Goal: Information Seeking & Learning: Learn about a topic

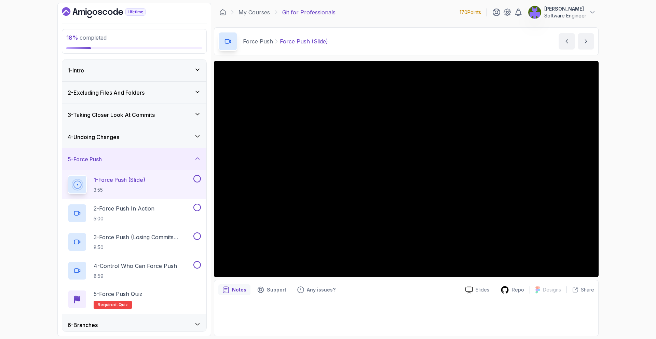
scroll to position [315, 0]
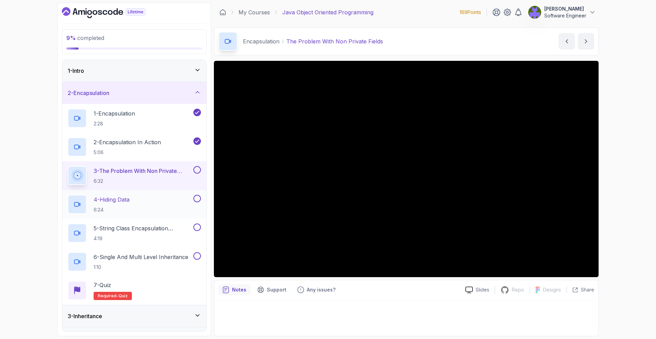
scroll to position [106, 0]
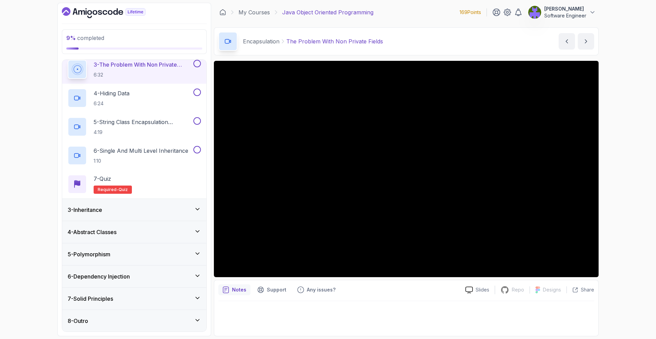
click at [179, 206] on div "3 - Inheritance" at bounding box center [134, 210] width 144 height 22
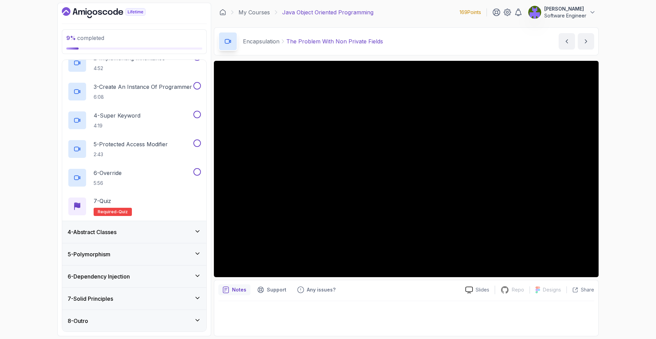
click at [166, 233] on div "4 - Abstract Classes" at bounding box center [134, 232] width 133 height 8
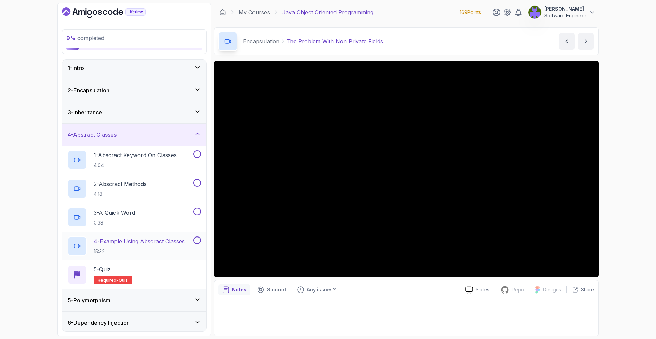
scroll to position [49, 0]
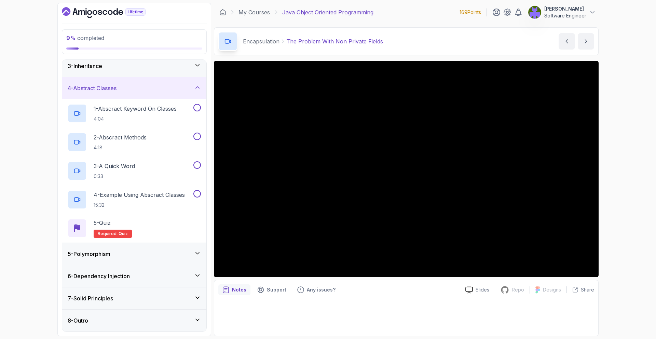
click at [168, 253] on div "5 - Polymorphism" at bounding box center [134, 254] width 133 height 8
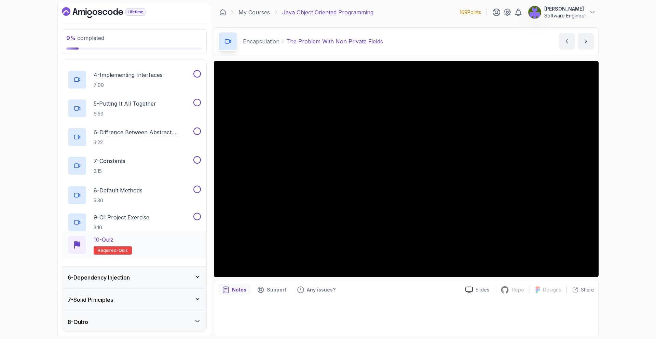
scroll to position [192, 0]
click at [168, 281] on div "6 - Dependency Injection" at bounding box center [134, 276] width 144 height 22
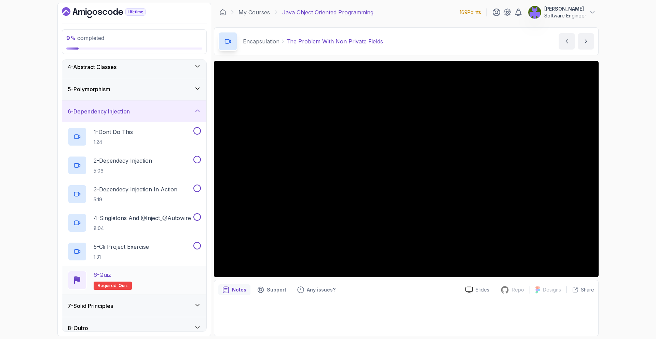
scroll to position [78, 0]
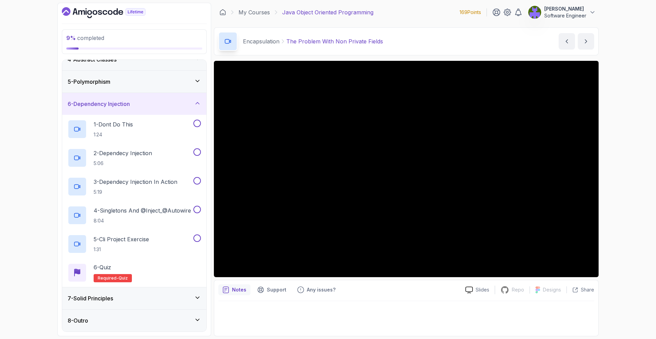
click at [166, 293] on div "7 - Solid Principles" at bounding box center [134, 298] width 144 height 22
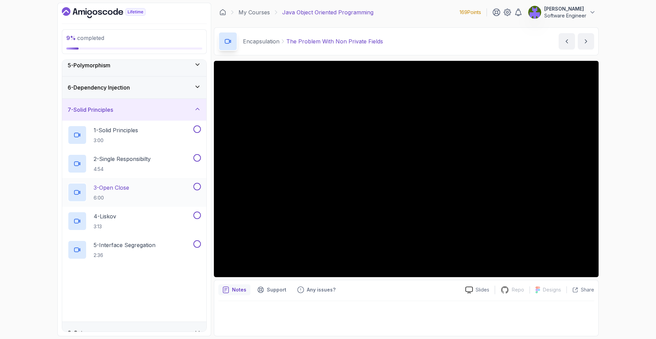
scroll to position [106, 0]
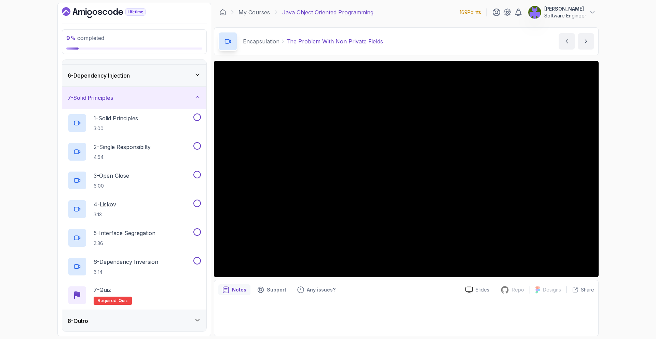
click at [129, 322] on div "8 - Outro" at bounding box center [134, 321] width 133 height 8
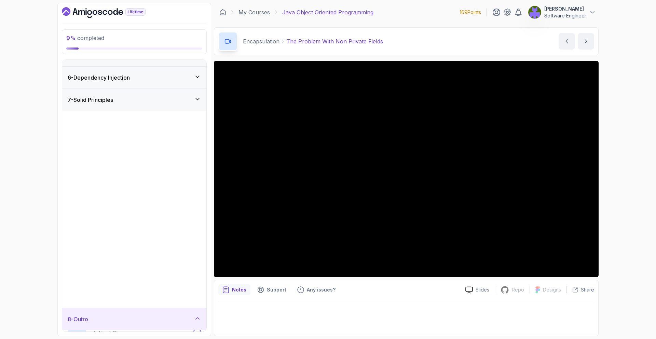
scroll to position [0, 0]
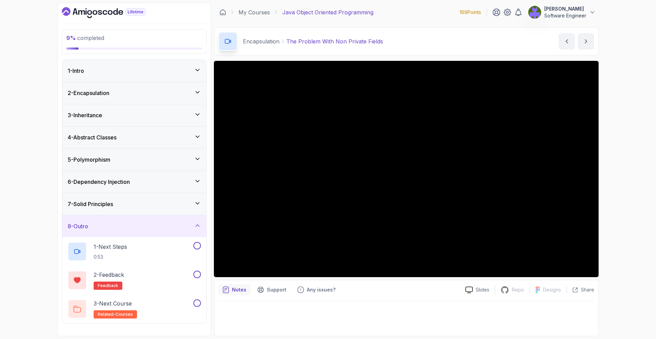
click at [145, 221] on div "8 - Outro" at bounding box center [134, 226] width 144 height 22
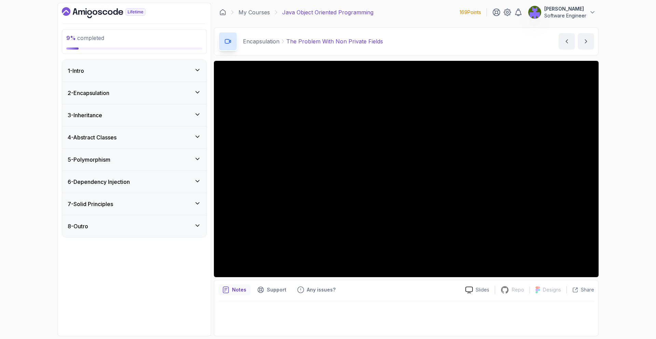
click at [181, 94] on div "2 - Encapsulation" at bounding box center [134, 93] width 133 height 8
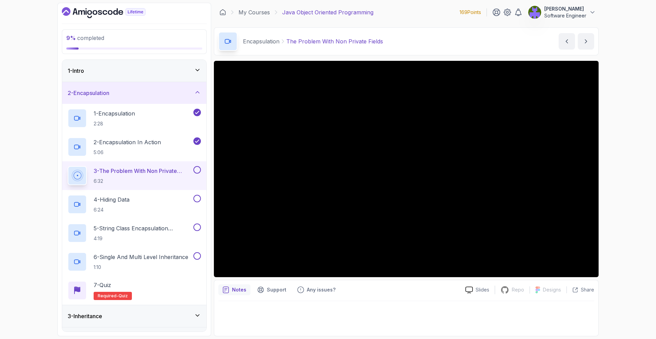
click at [190, 173] on p "3 - The Problem With Non Private Fields" at bounding box center [143, 171] width 98 height 8
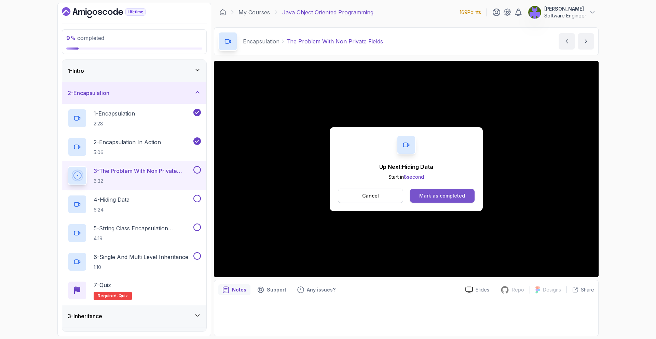
click at [446, 190] on button "Mark as completed" at bounding box center [442, 196] width 65 height 14
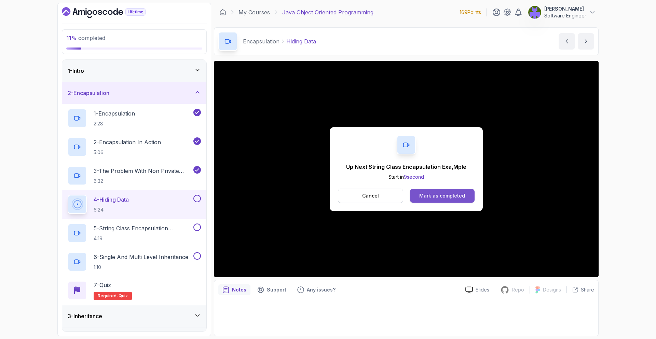
click at [439, 195] on div "Mark as completed" at bounding box center [442, 195] width 46 height 7
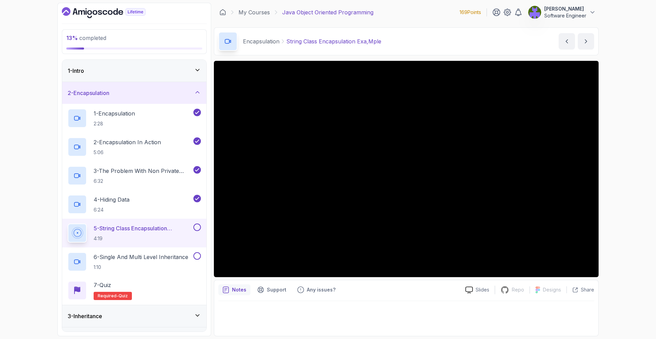
click at [452, 39] on div "Encapsulation String Class Encapsulation Exa,Mple String Class Encapsulation Ex…" at bounding box center [406, 41] width 385 height 28
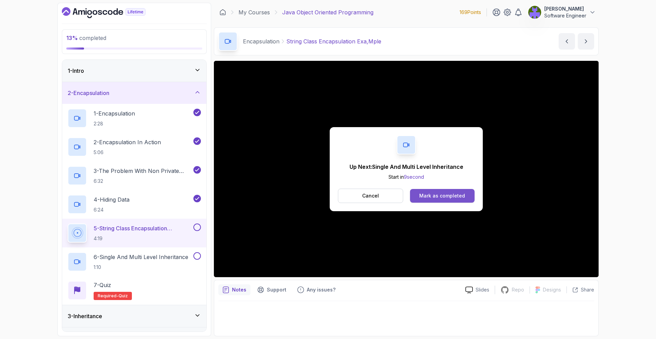
click at [460, 194] on div "Mark as completed" at bounding box center [442, 195] width 46 height 7
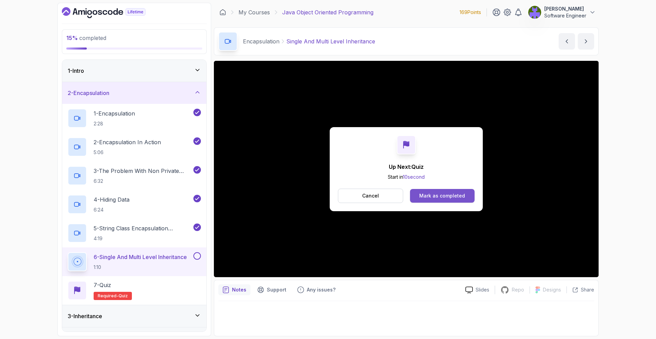
click at [470, 194] on button "Mark as completed" at bounding box center [442, 196] width 65 height 14
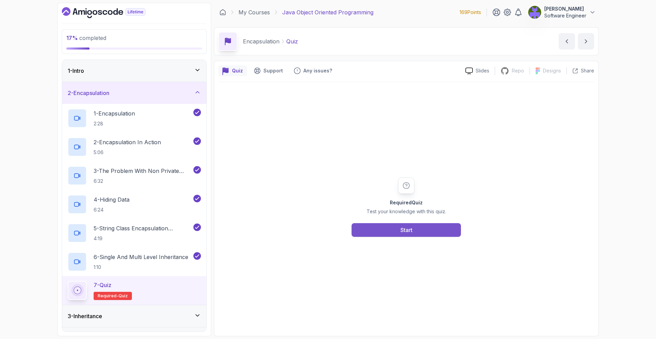
click at [408, 226] on div "Start" at bounding box center [406, 230] width 12 height 8
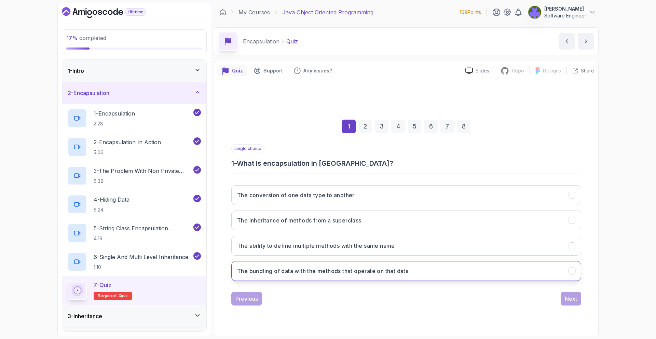
click at [412, 266] on button "The bundling of data with the methods that operate on that data" at bounding box center [406, 271] width 350 height 20
click at [571, 297] on div "Next" at bounding box center [571, 298] width 12 height 8
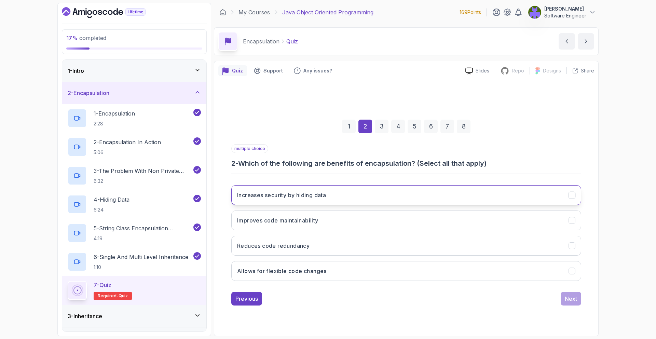
click at [399, 193] on button "Increases security by hiding data" at bounding box center [406, 195] width 350 height 20
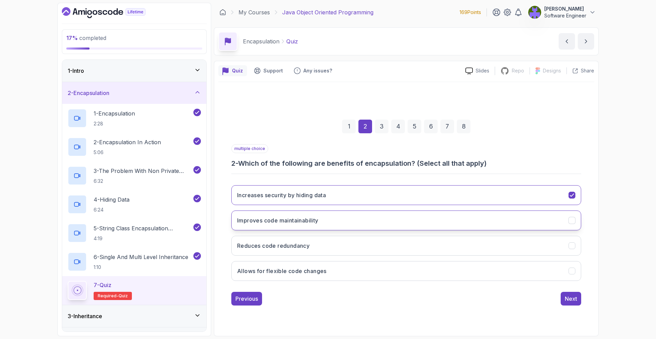
click at [417, 217] on button "Improves code maintainability" at bounding box center [406, 220] width 350 height 20
click at [418, 236] on button "Reduces code redundancy" at bounding box center [406, 246] width 350 height 20
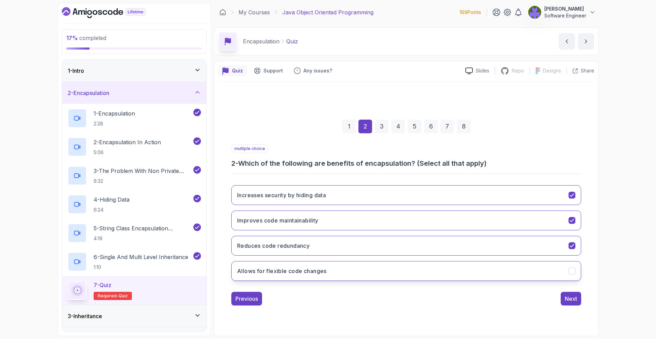
click at [442, 263] on button "Allows for flexible code changes" at bounding box center [406, 271] width 350 height 20
click at [564, 291] on div "multiple choice 2 - Which of the following are benefits of encapsulation? (Sele…" at bounding box center [406, 224] width 350 height 161
click at [565, 293] on button "Next" at bounding box center [571, 299] width 20 height 14
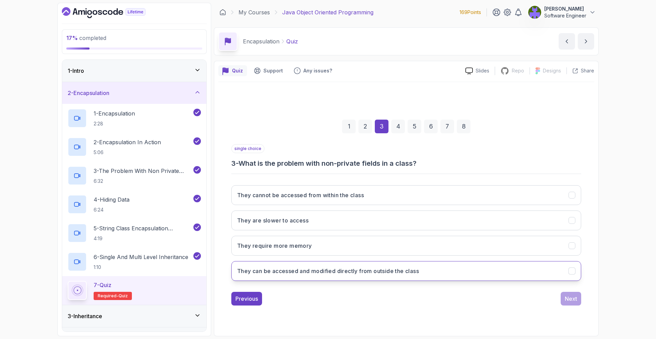
click at [355, 270] on h3 "They can be accessed and modified directly from outside the class" at bounding box center [328, 271] width 182 height 8
click at [573, 298] on div "Next" at bounding box center [571, 298] width 12 height 8
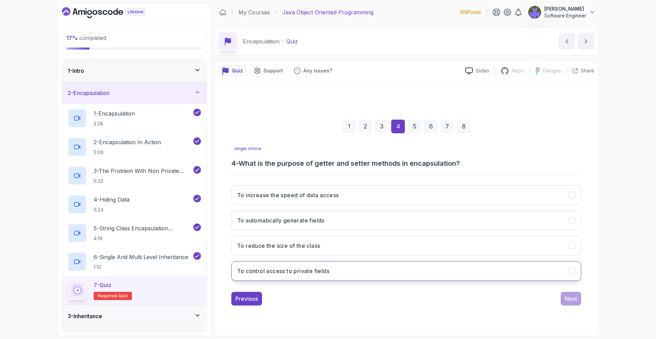
click at [344, 266] on button "To control access to private fields" at bounding box center [406, 271] width 350 height 20
click at [569, 295] on div "Next" at bounding box center [571, 298] width 12 height 8
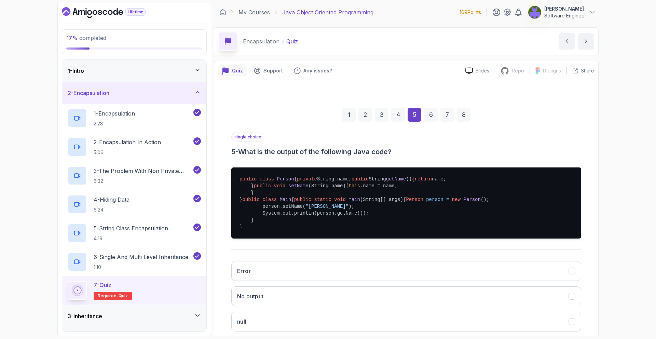
scroll to position [119, 0]
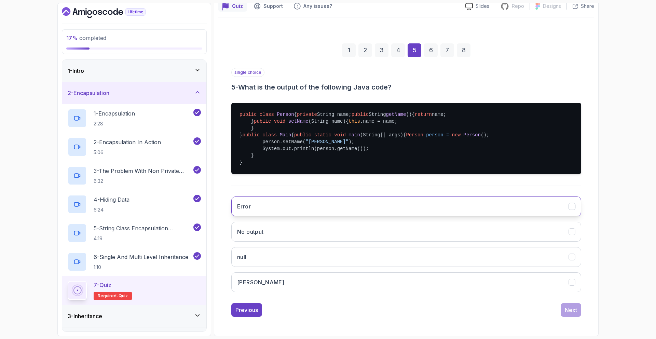
click at [320, 207] on button "Error" at bounding box center [406, 206] width 350 height 20
click at [570, 312] on div "Next" at bounding box center [571, 310] width 12 height 8
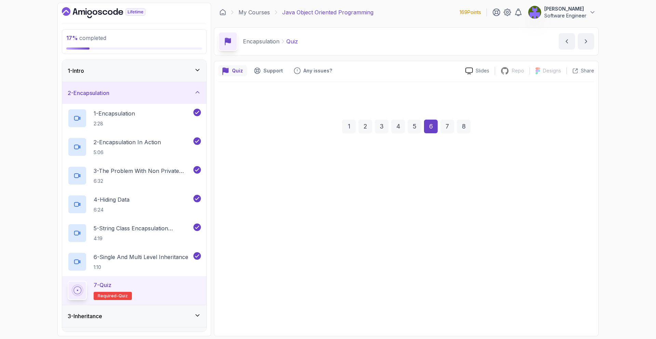
scroll to position [0, 0]
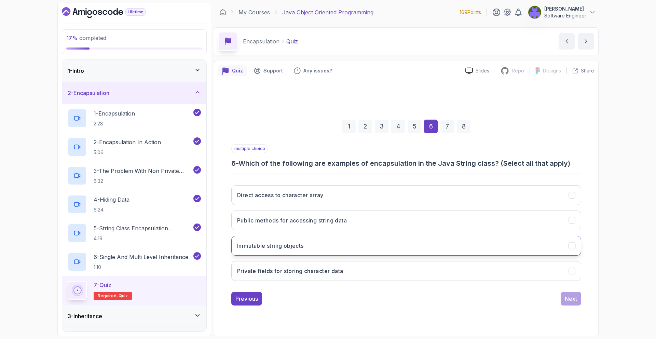
click at [374, 237] on button "Immutable string objects" at bounding box center [406, 246] width 350 height 20
click at [383, 261] on button "Private fields for storing character data" at bounding box center [406, 271] width 350 height 20
click at [579, 295] on button "Next" at bounding box center [571, 299] width 20 height 14
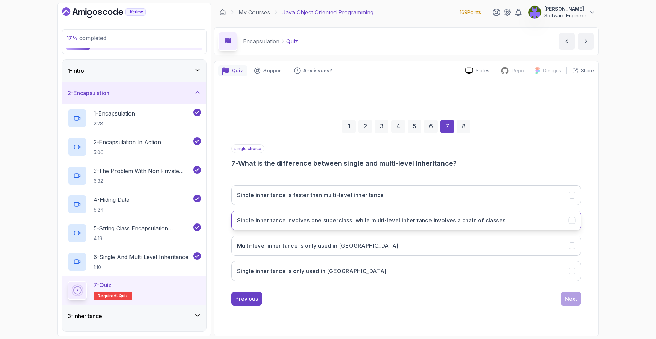
click at [399, 222] on h3 "Single inheritance involves one superclass, while multi-level inheritance invol…" at bounding box center [371, 220] width 268 height 8
click at [569, 300] on div "Next" at bounding box center [571, 298] width 12 height 8
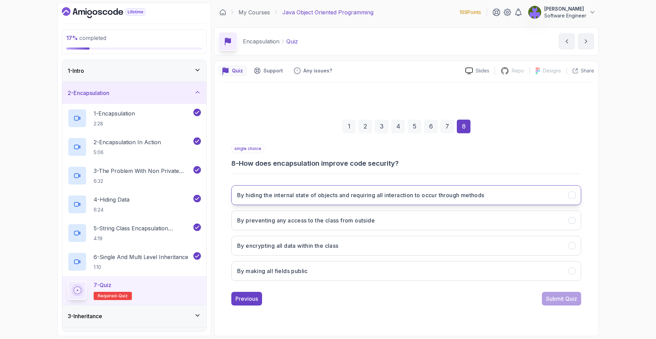
click at [375, 195] on h3 "By hiding the internal state of objects and requiring all interaction to occur …" at bounding box center [360, 195] width 247 height 8
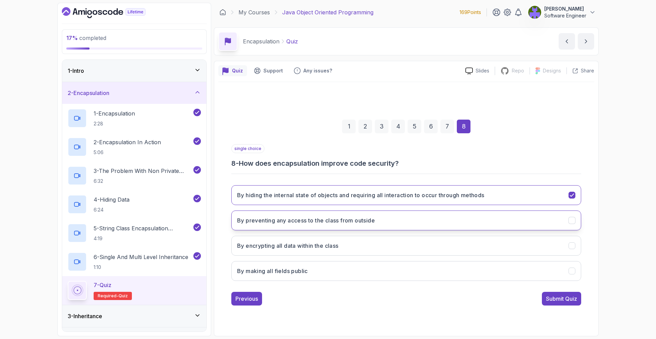
click at [378, 213] on button "By preventing any access to the class from outside" at bounding box center [406, 220] width 350 height 20
click at [383, 196] on h3 "By hiding the internal state of objects and requiring all interaction to occur …" at bounding box center [360, 195] width 247 height 8
click at [554, 300] on div "Submit Quiz" at bounding box center [561, 298] width 31 height 8
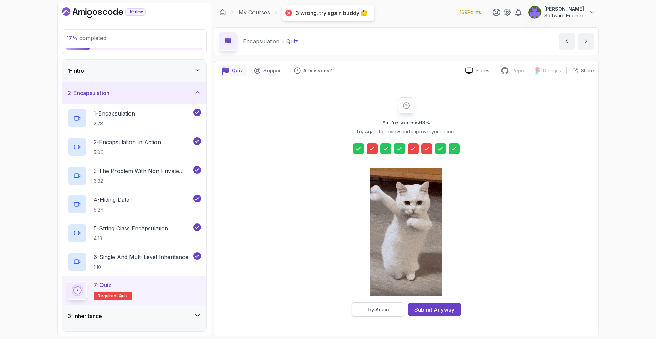
click at [376, 310] on div "Try Again" at bounding box center [378, 309] width 23 height 7
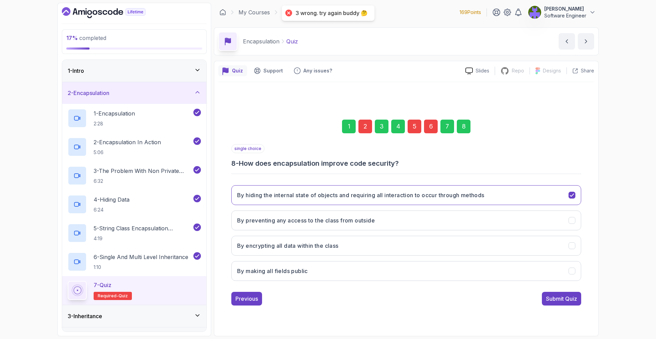
click at [359, 130] on div "2" at bounding box center [365, 127] width 14 height 14
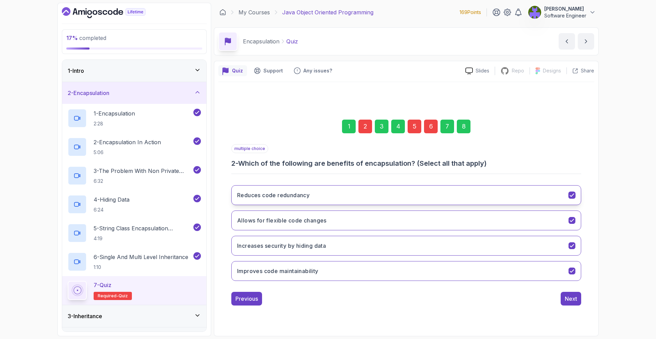
click at [571, 196] on icon "Reduces code redundancy" at bounding box center [572, 195] width 6 height 6
click at [573, 297] on div "Next" at bounding box center [571, 298] width 12 height 8
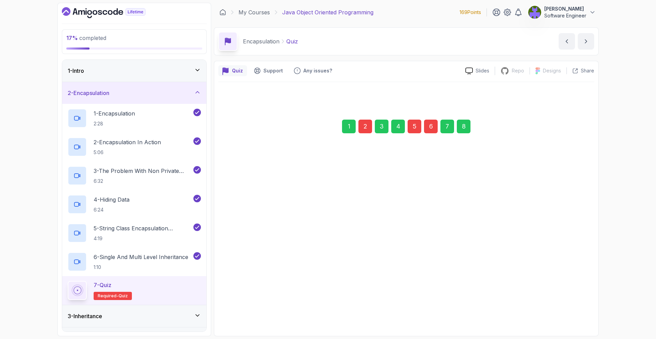
click at [573, 297] on div "Next" at bounding box center [571, 298] width 12 height 8
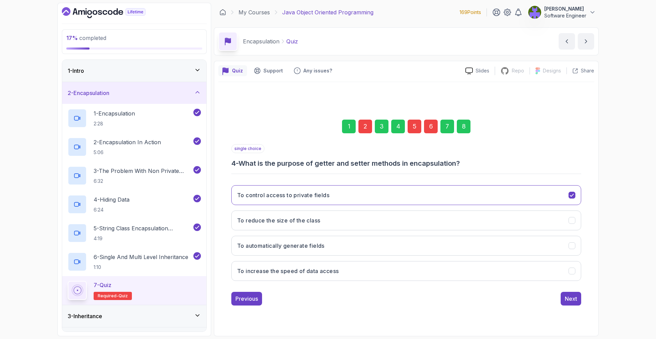
click at [573, 297] on div "Next" at bounding box center [571, 298] width 12 height 8
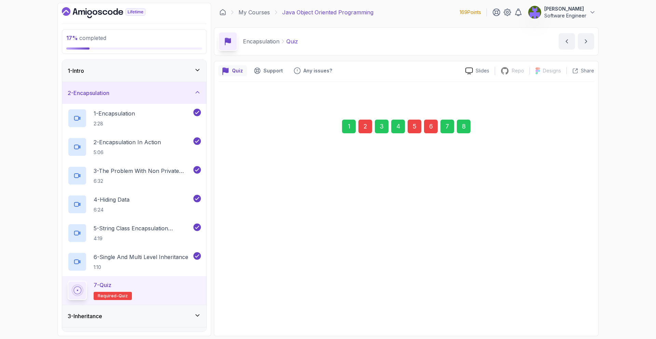
click at [573, 297] on div "Next" at bounding box center [571, 298] width 12 height 8
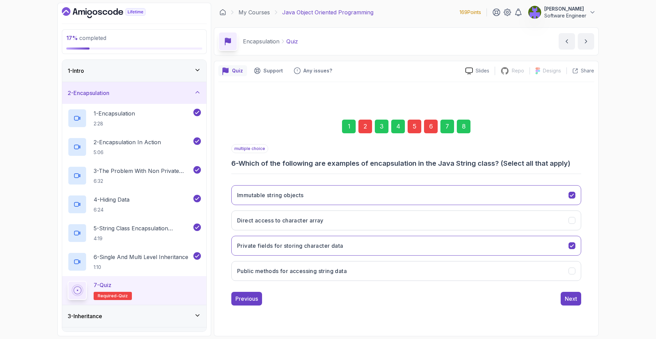
click at [573, 297] on div "Next" at bounding box center [571, 298] width 12 height 8
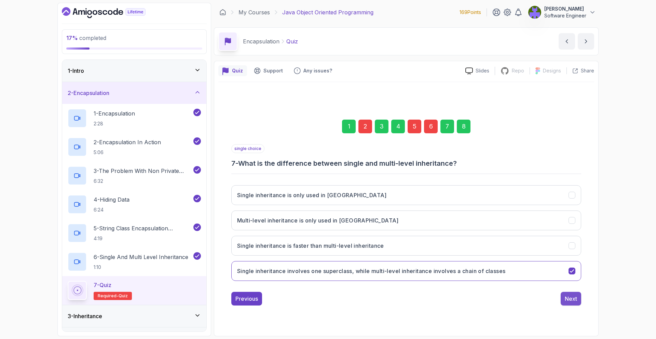
click at [572, 297] on div "Next" at bounding box center [571, 298] width 12 height 8
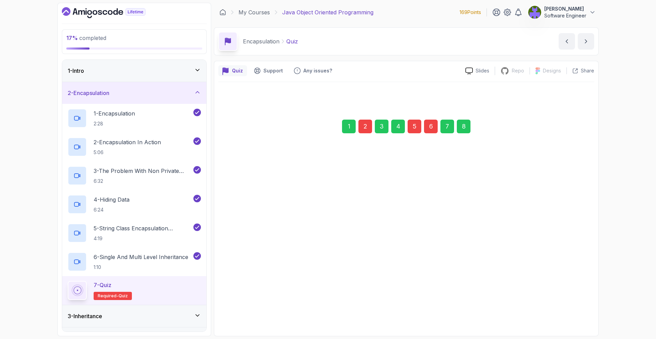
click at [572, 297] on div "Next" at bounding box center [571, 294] width 12 height 8
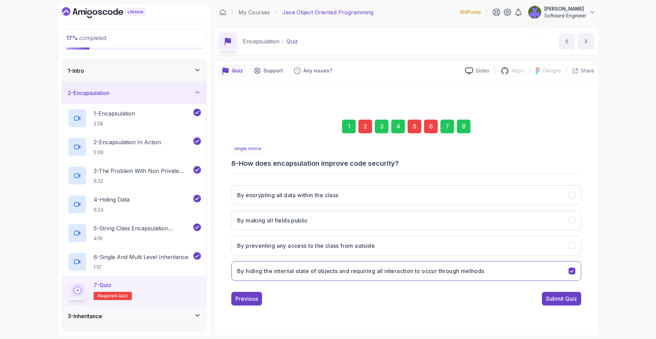
click at [572, 297] on div "Submit Quiz" at bounding box center [561, 298] width 31 height 8
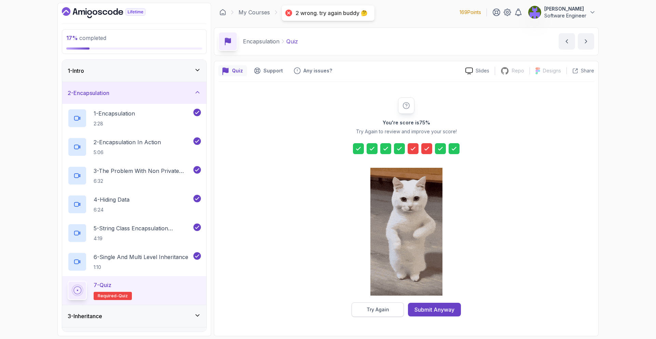
click at [375, 307] on div "Try Again" at bounding box center [378, 309] width 23 height 7
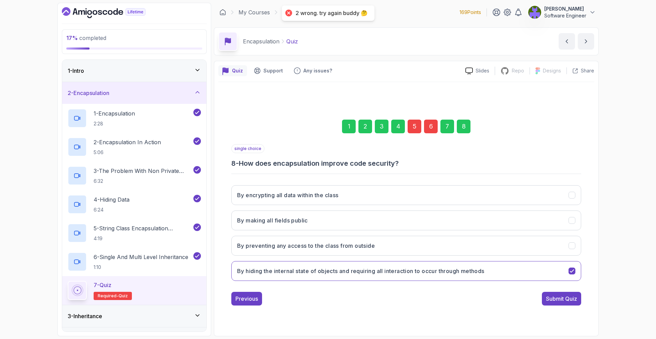
click at [410, 129] on div "5" at bounding box center [415, 127] width 14 height 14
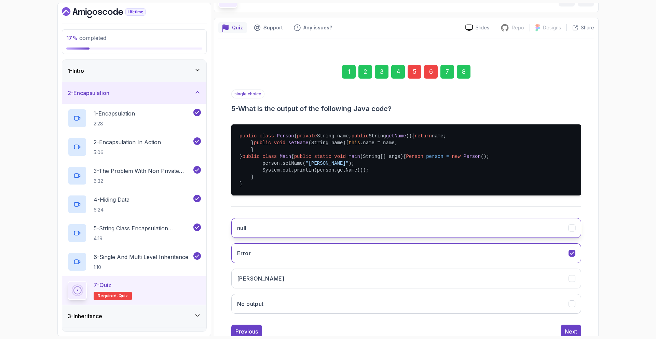
scroll to position [119, 0]
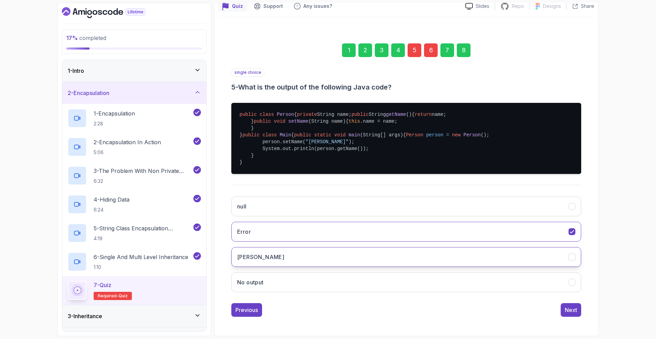
click at [357, 254] on button "John" at bounding box center [406, 257] width 350 height 20
click at [576, 310] on div "Next" at bounding box center [571, 310] width 12 height 8
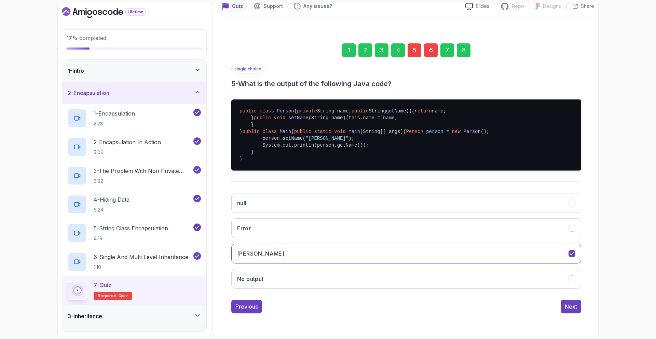
scroll to position [0, 0]
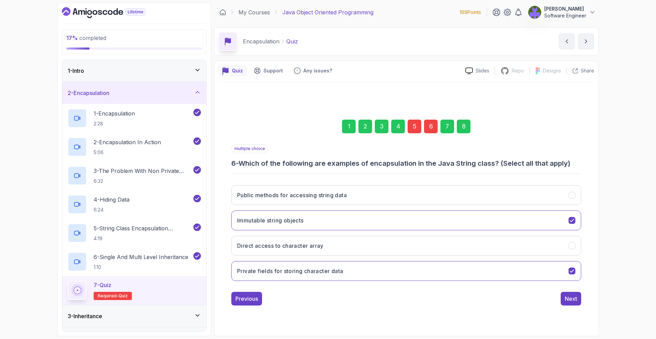
click at [571, 306] on div "1 2 3 4 5 6 7 8 multiple choice 6 - Which of the following are examples of enca…" at bounding box center [406, 207] width 376 height 208
click at [571, 301] on div "Next" at bounding box center [571, 298] width 12 height 8
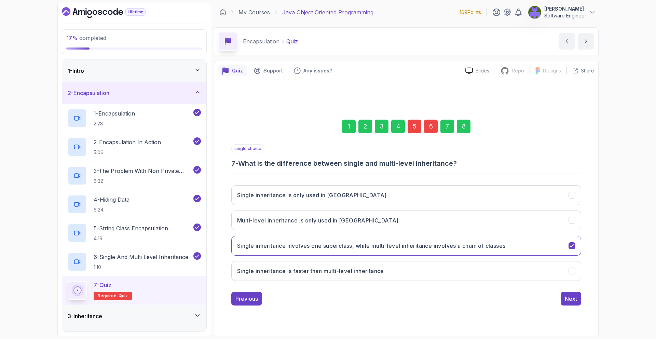
click at [572, 301] on div "Next" at bounding box center [571, 298] width 12 height 8
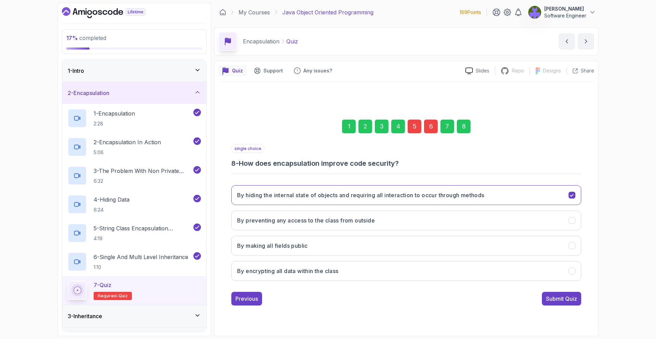
click at [572, 301] on div "Submit Quiz" at bounding box center [561, 298] width 31 height 8
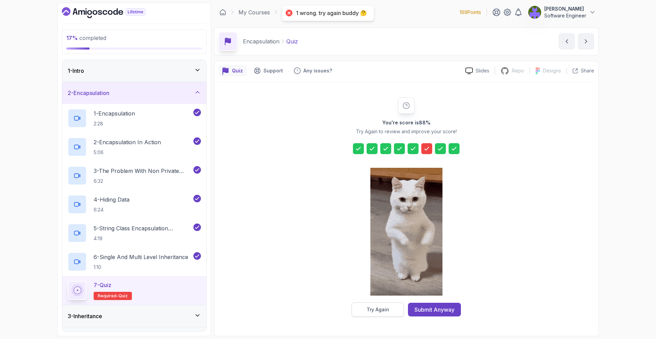
click at [392, 306] on button "Try Again" at bounding box center [378, 309] width 52 height 14
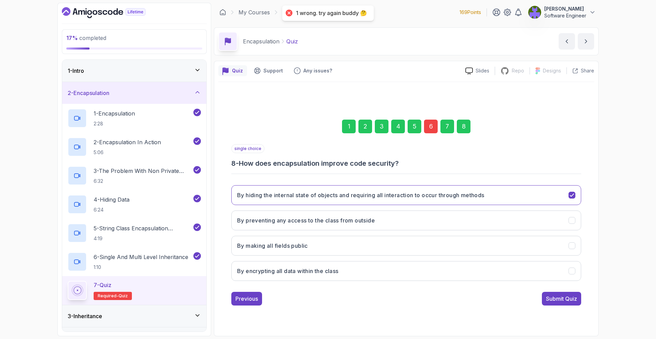
drag, startPoint x: 432, startPoint y: 122, endPoint x: 431, endPoint y: 129, distance: 6.5
click at [432, 122] on div "6" at bounding box center [431, 127] width 14 height 14
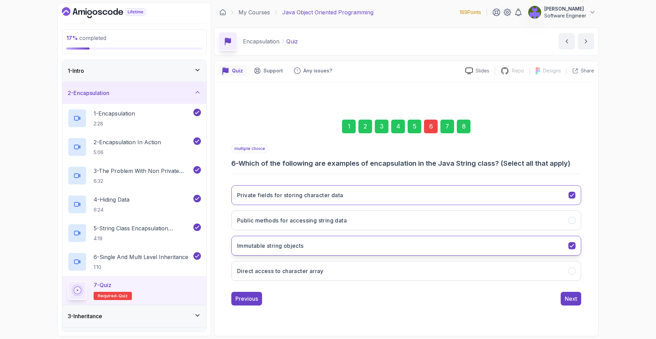
click at [512, 238] on button "Immutable string objects" at bounding box center [406, 246] width 350 height 20
click at [574, 304] on button "Next" at bounding box center [571, 299] width 20 height 14
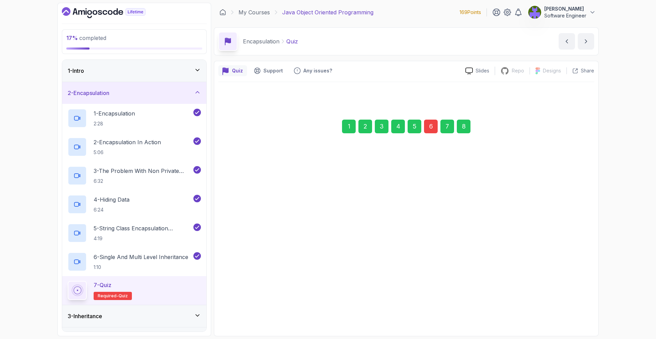
click at [574, 302] on button "Next" at bounding box center [571, 299] width 20 height 14
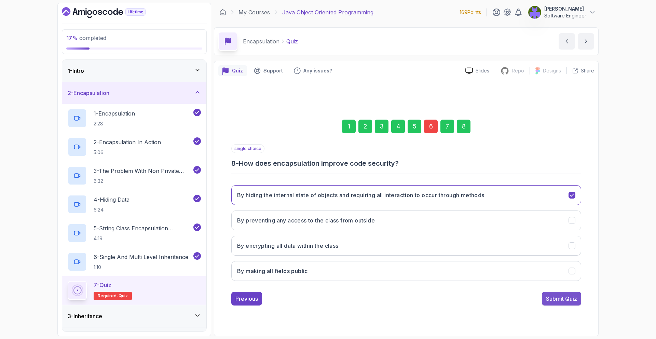
click at [573, 302] on div "Submit Quiz" at bounding box center [561, 298] width 31 height 8
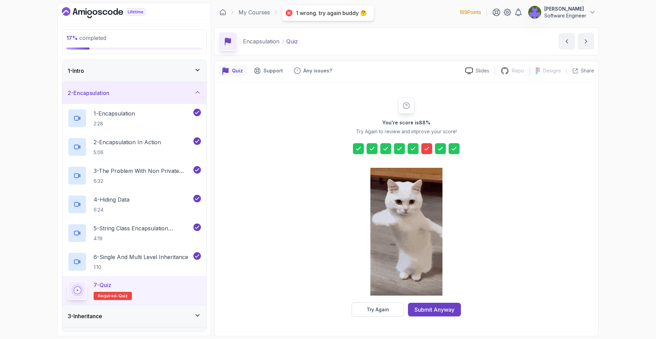
click at [350, 14] on div "1 wrong. try again buddy 🤔" at bounding box center [331, 13] width 71 height 7
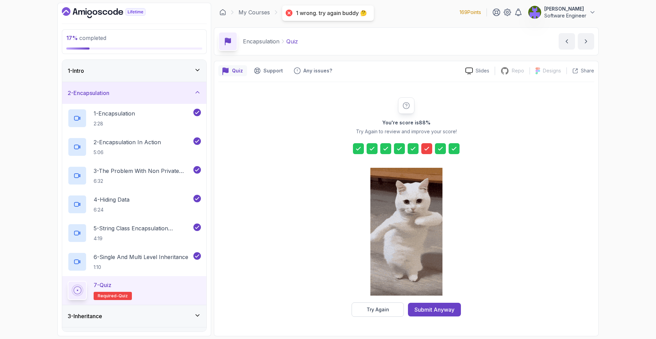
click at [350, 14] on div "1 wrong. try again buddy 🤔" at bounding box center [331, 13] width 71 height 7
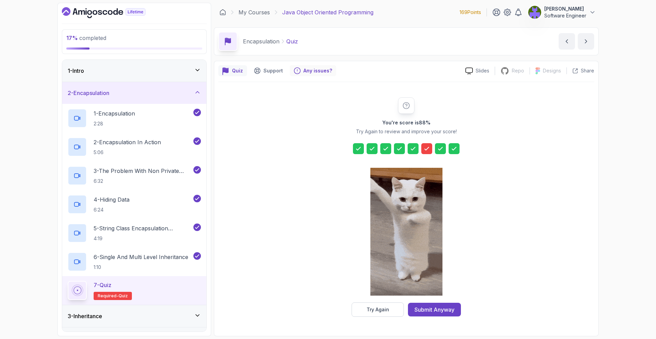
click at [304, 72] on p "Any issues?" at bounding box center [317, 70] width 29 height 7
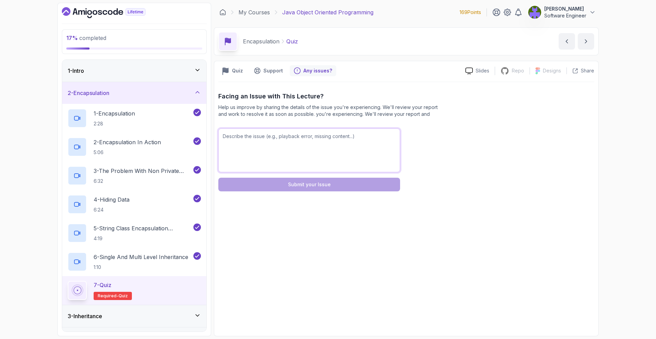
click at [327, 132] on textarea at bounding box center [309, 150] width 182 height 44
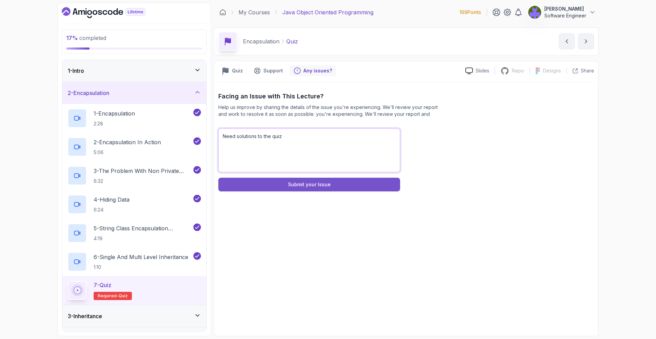
type textarea "Need solutions to the quiz"
click at [359, 185] on button "Submit your Issue" at bounding box center [309, 185] width 182 height 14
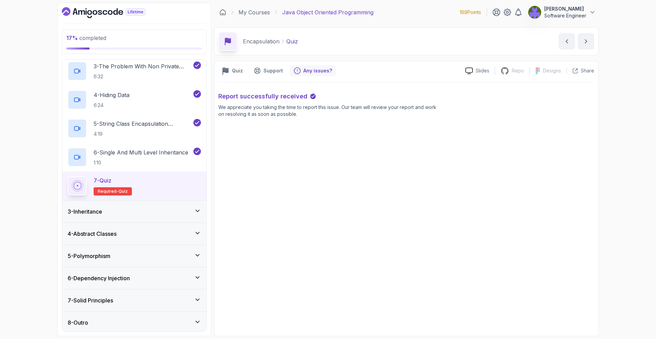
scroll to position [106, 0]
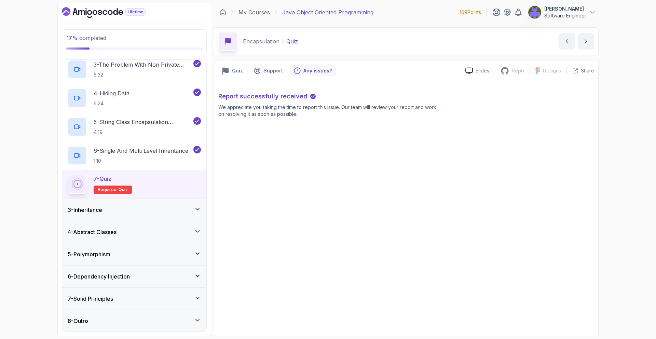
click at [196, 204] on div "3 - Inheritance" at bounding box center [134, 210] width 144 height 22
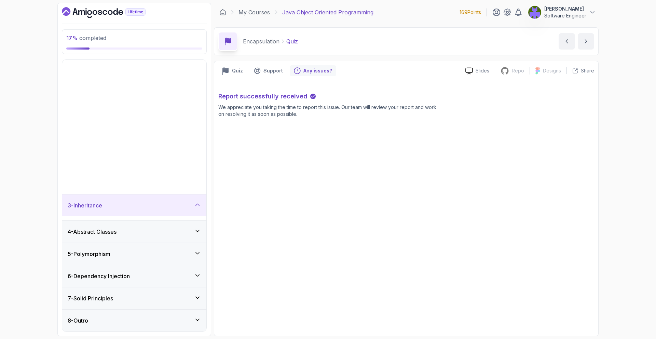
scroll to position [0, 0]
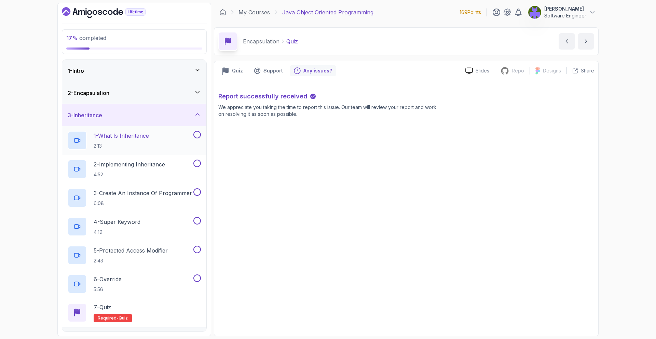
click at [177, 152] on div "1 - What Is Inheritance 2:13" at bounding box center [134, 140] width 144 height 29
click at [170, 133] on div "1 - What Is Inheritance 2:13" at bounding box center [130, 140] width 124 height 19
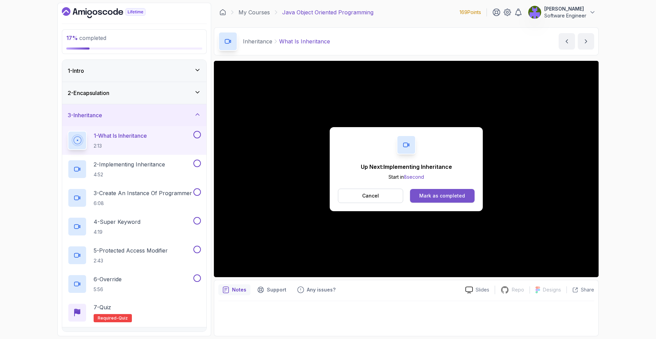
click at [423, 190] on button "Mark as completed" at bounding box center [442, 196] width 65 height 14
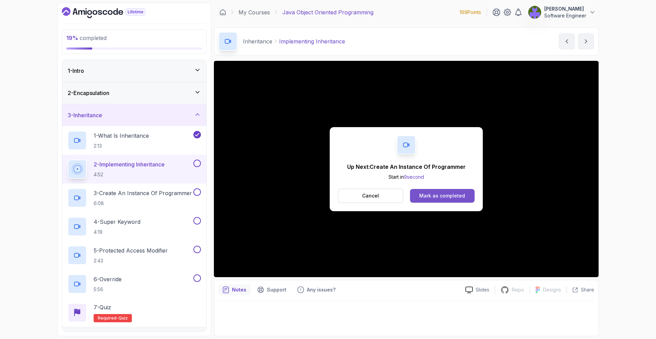
click at [454, 199] on button "Mark as completed" at bounding box center [442, 196] width 65 height 14
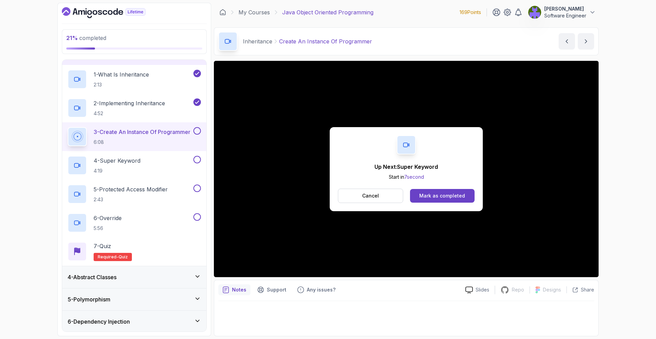
scroll to position [61, 0]
click at [430, 190] on button "Mark as completed" at bounding box center [442, 196] width 65 height 14
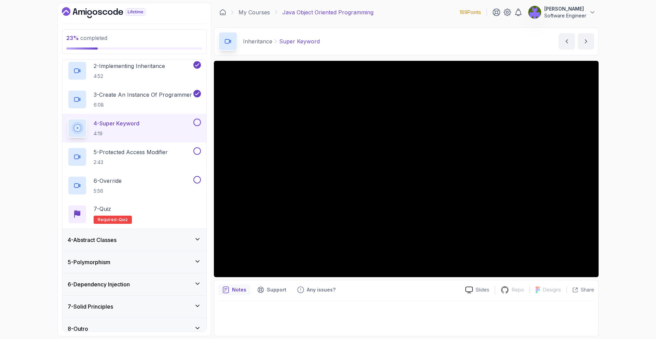
scroll to position [97, 0]
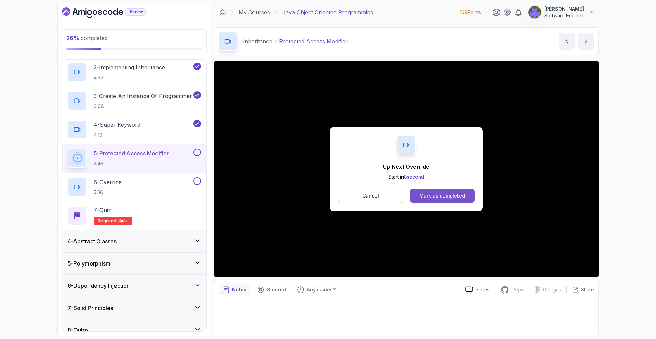
click at [451, 199] on div "Mark as completed" at bounding box center [442, 195] width 46 height 7
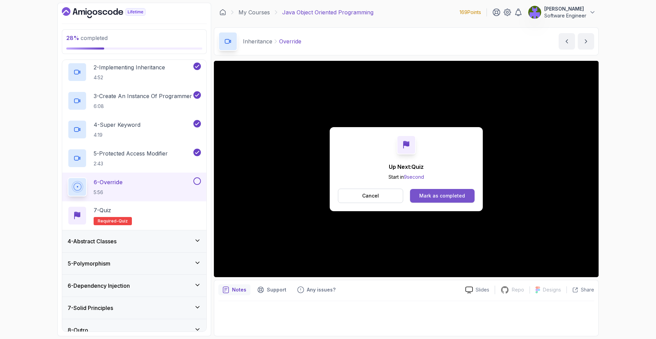
click at [462, 200] on button "Mark as completed" at bounding box center [442, 196] width 65 height 14
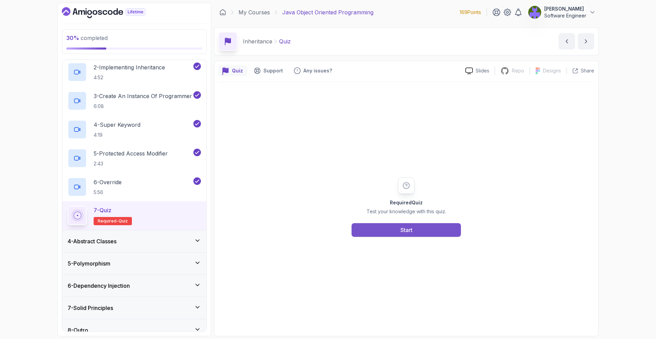
click at [427, 234] on button "Start" at bounding box center [406, 230] width 109 height 14
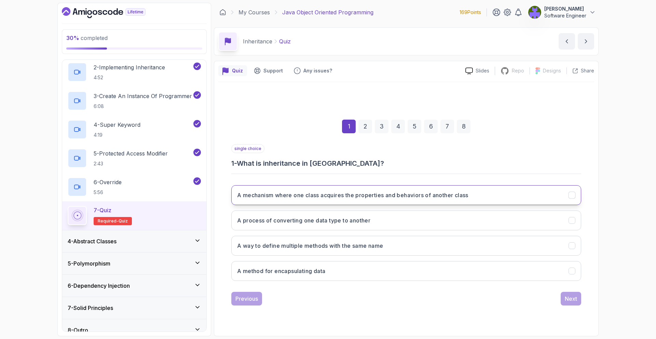
click at [348, 196] on h3 "A mechanism where one class acquires the properties and behaviors of another cl…" at bounding box center [352, 195] width 231 height 8
click at [576, 297] on div "Next" at bounding box center [571, 298] width 12 height 8
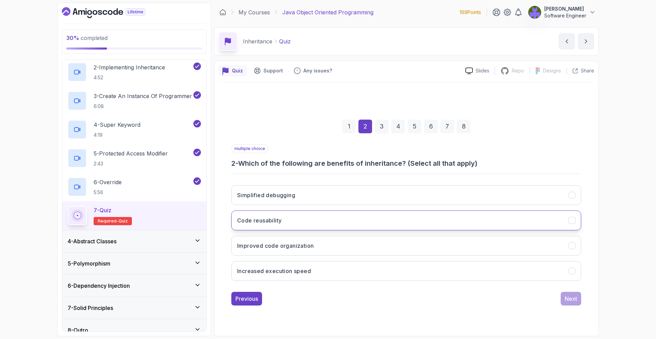
click at [361, 214] on button "Code reusability" at bounding box center [406, 220] width 350 height 20
click at [365, 242] on button "Improved code organization" at bounding box center [406, 246] width 350 height 20
click at [568, 298] on div "Next" at bounding box center [571, 298] width 12 height 8
click at [372, 218] on button "To refer to the immediate parent class object" at bounding box center [406, 220] width 350 height 20
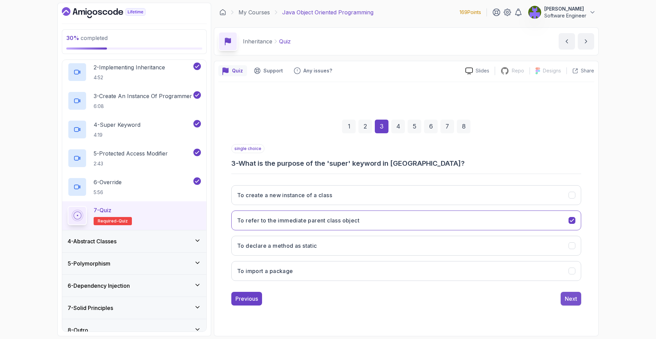
click at [578, 292] on button "Next" at bounding box center [571, 299] width 20 height 14
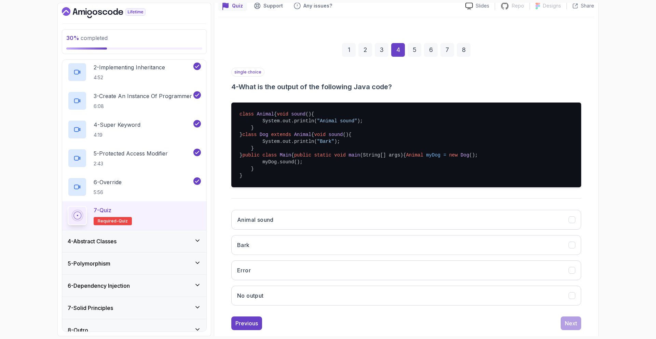
scroll to position [119, 0]
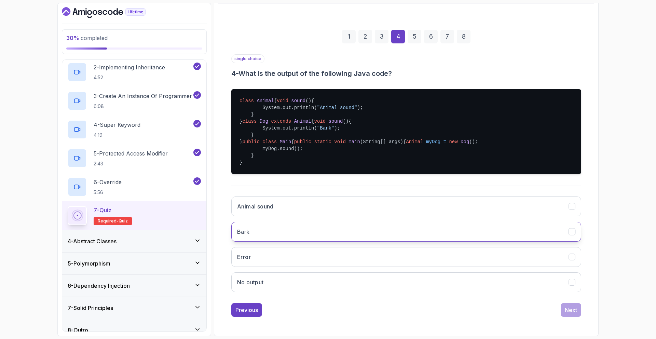
click at [319, 225] on button "Bark" at bounding box center [406, 232] width 350 height 20
click at [574, 320] on div "1 2 3 4 5 6 7 8 single choice 4 - What is the output of the following Java code…" at bounding box center [406, 167] width 376 height 309
click at [573, 314] on div "Next" at bounding box center [571, 310] width 12 height 8
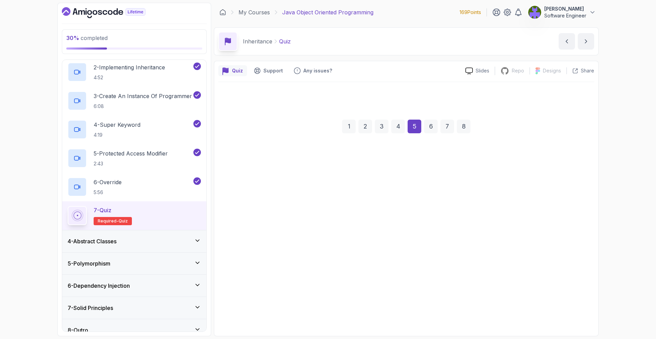
scroll to position [0, 0]
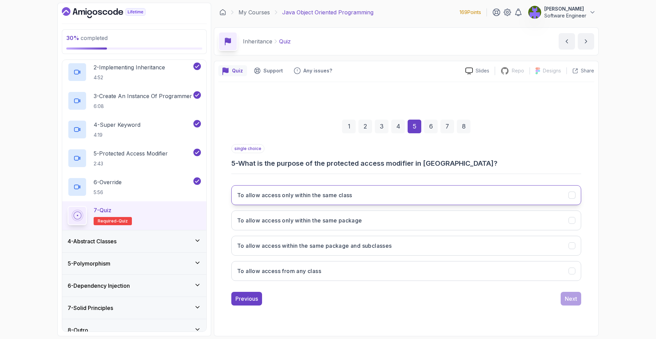
click at [352, 199] on button "To allow access only within the same class" at bounding box center [406, 195] width 350 height 20
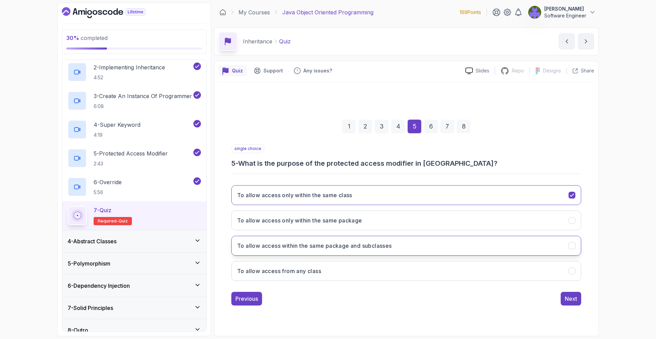
click at [359, 242] on h3 "To allow access within the same package and subclasses" at bounding box center [314, 246] width 155 height 8
click at [570, 300] on div "Next" at bounding box center [571, 298] width 12 height 8
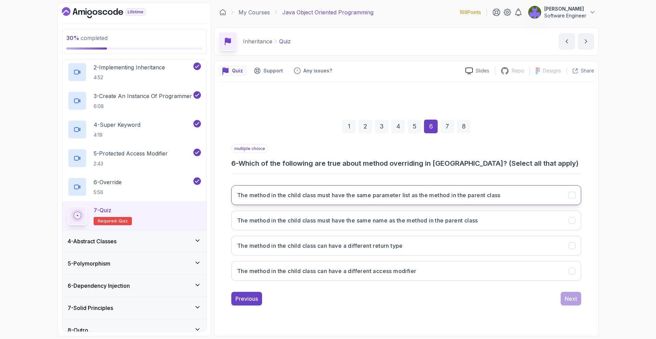
click at [458, 195] on h3 "The method in the child class must have the same parameter list as the method i…" at bounding box center [368, 195] width 263 height 8
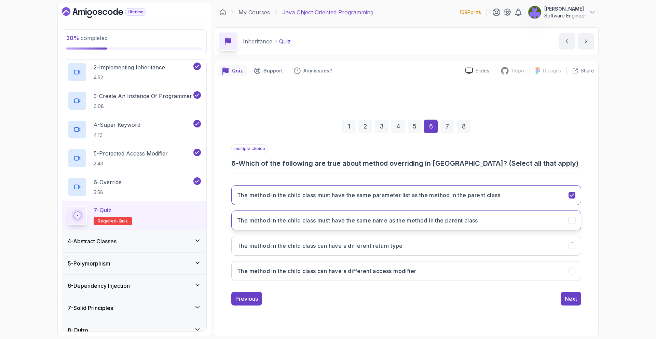
click at [471, 220] on h3 "The method in the child class must have the same name as the method in the pare…" at bounding box center [357, 220] width 241 height 8
click at [570, 292] on button "Next" at bounding box center [571, 299] width 20 height 14
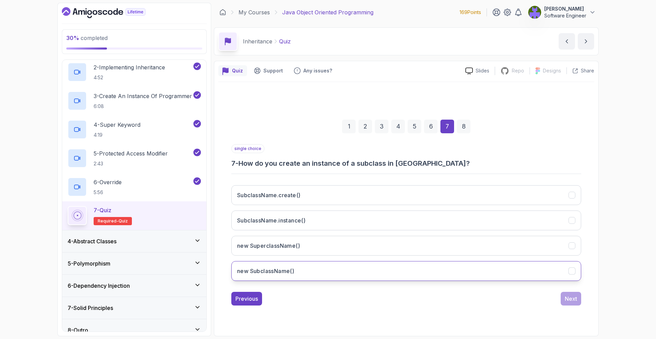
click at [382, 262] on button "new SubclassName()" at bounding box center [406, 271] width 350 height 20
click at [562, 297] on button "Next" at bounding box center [571, 299] width 20 height 14
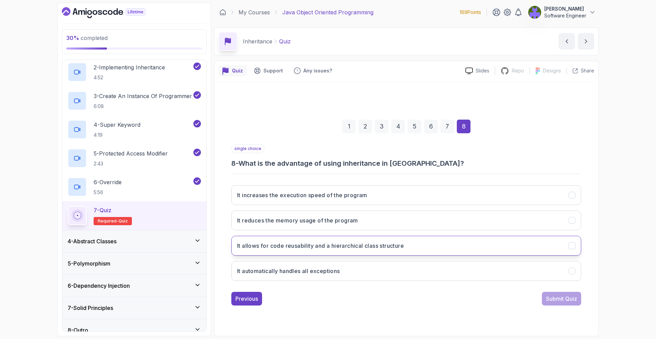
click at [375, 236] on button "It allows for code reusability and a hierarchical class structure" at bounding box center [406, 246] width 350 height 20
click at [565, 299] on div "Submit Quiz" at bounding box center [561, 298] width 31 height 8
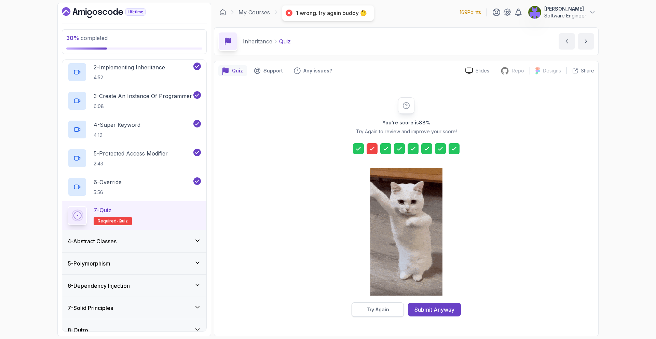
click at [394, 312] on button "Try Again" at bounding box center [378, 309] width 52 height 14
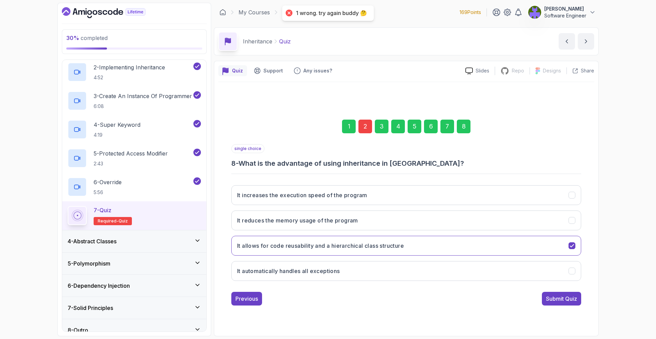
click at [363, 136] on div "1 2 3 4 5 6 7 8" at bounding box center [406, 127] width 350 height 36
click at [363, 131] on div "2" at bounding box center [365, 127] width 14 height 14
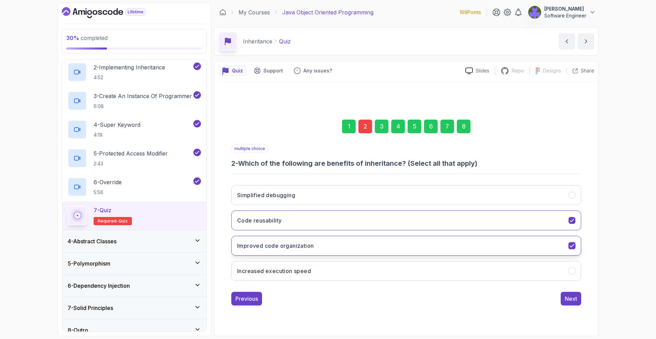
click at [431, 236] on button "Improved code organization" at bounding box center [406, 246] width 350 height 20
click at [460, 129] on div "8" at bounding box center [464, 127] width 14 height 14
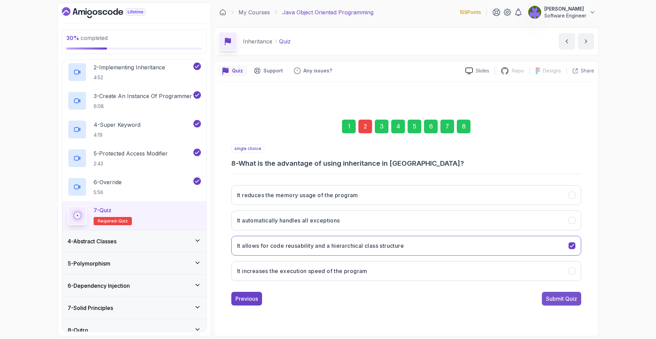
click at [560, 297] on div "Submit Quiz" at bounding box center [561, 298] width 31 height 8
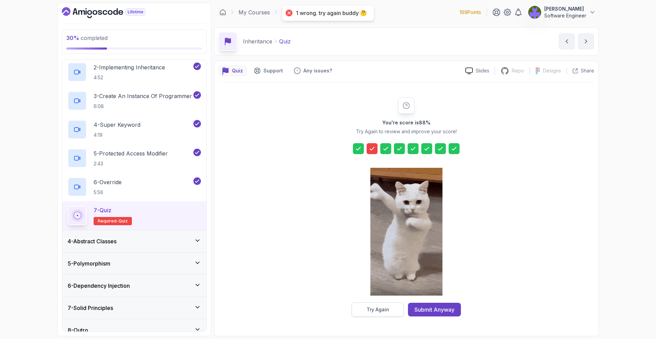
click at [384, 306] on div "Try Again" at bounding box center [378, 309] width 23 height 7
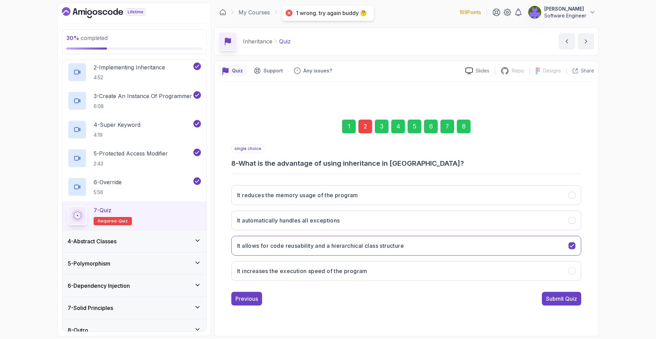
click at [373, 128] on div "1 2 3 4 5 6 7 8" at bounding box center [406, 127] width 350 height 36
click at [362, 127] on div "2" at bounding box center [365, 127] width 14 height 14
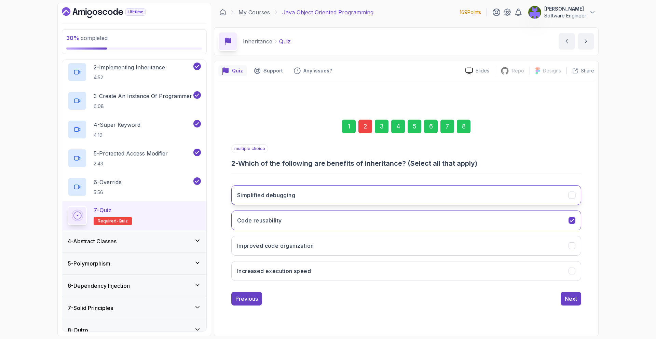
click at [356, 200] on button "Simplified debugging" at bounding box center [406, 195] width 350 height 20
click at [413, 193] on button "Simplified debugging" at bounding box center [406, 195] width 350 height 20
click at [384, 260] on div "Simplified debugging Code reusability Improved code organization Increased exec…" at bounding box center [406, 233] width 350 height 107
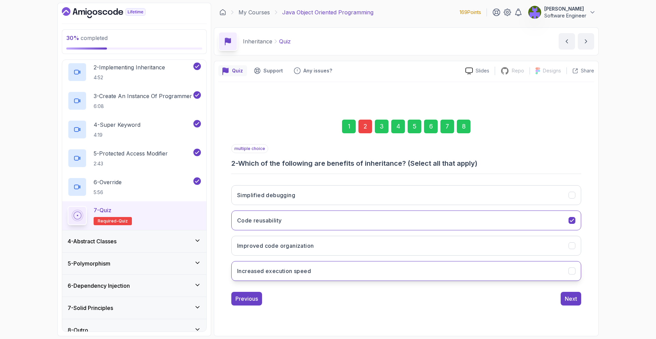
click at [436, 270] on button "Increased execution speed" at bounding box center [406, 271] width 350 height 20
click at [467, 124] on div "8" at bounding box center [464, 127] width 14 height 14
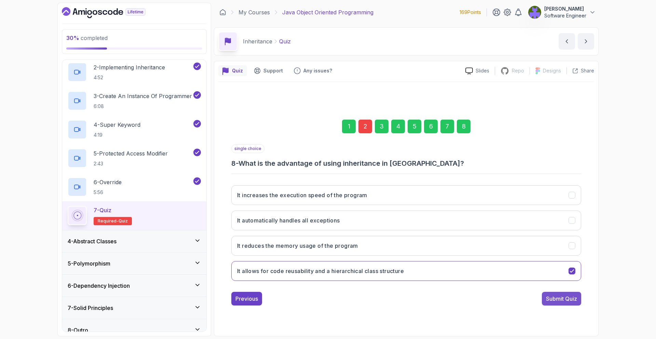
click at [549, 294] on div "Submit Quiz" at bounding box center [561, 298] width 31 height 8
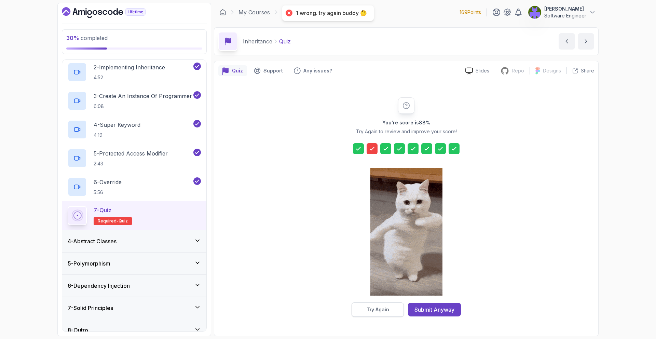
click at [396, 306] on button "Try Again" at bounding box center [378, 309] width 52 height 14
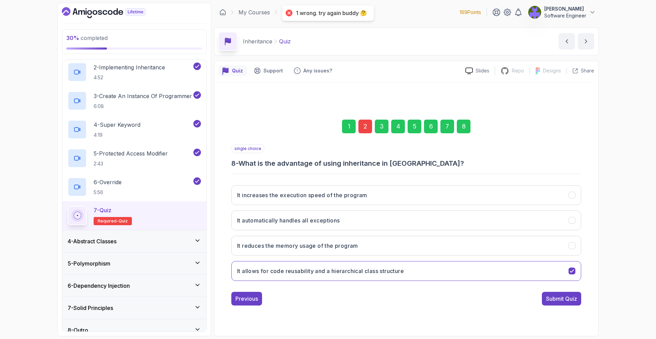
click at [353, 122] on div "1" at bounding box center [349, 127] width 14 height 14
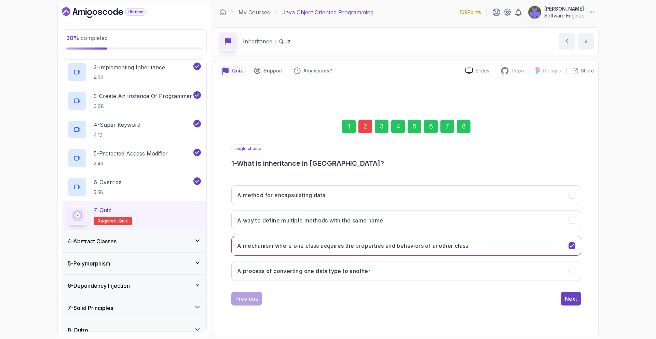
click at [360, 124] on div "2" at bounding box center [365, 127] width 14 height 14
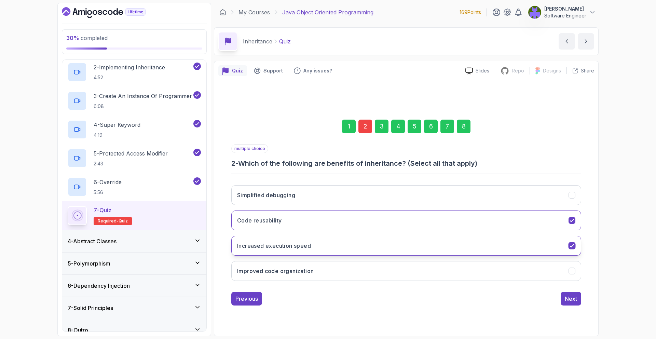
click at [437, 236] on button "Increased execution speed" at bounding box center [406, 246] width 350 height 20
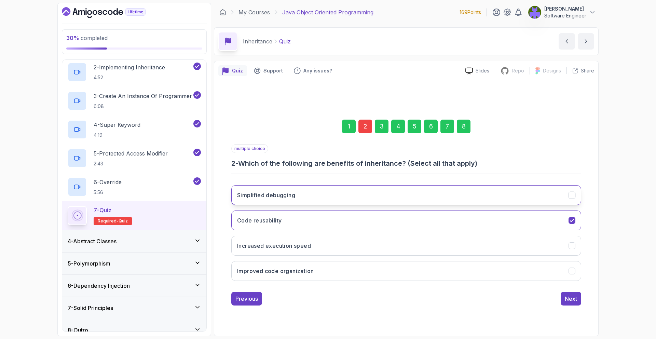
click at [439, 189] on button "Simplified debugging" at bounding box center [406, 195] width 350 height 20
click at [466, 129] on div "8" at bounding box center [464, 127] width 14 height 14
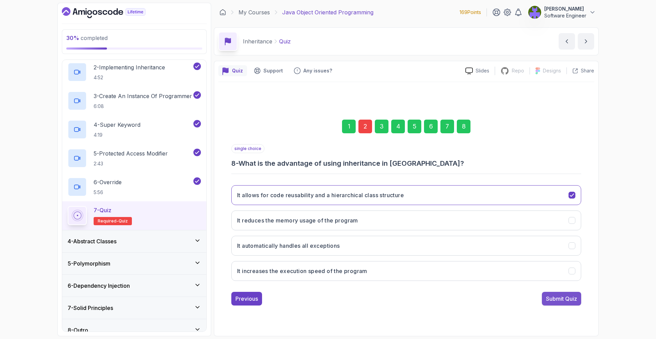
click at [552, 294] on button "Submit Quiz" at bounding box center [561, 299] width 39 height 14
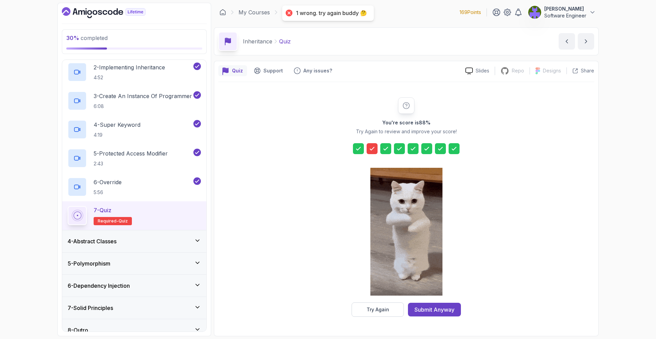
click at [189, 236] on div "4 - Abstract Classes" at bounding box center [134, 241] width 144 height 22
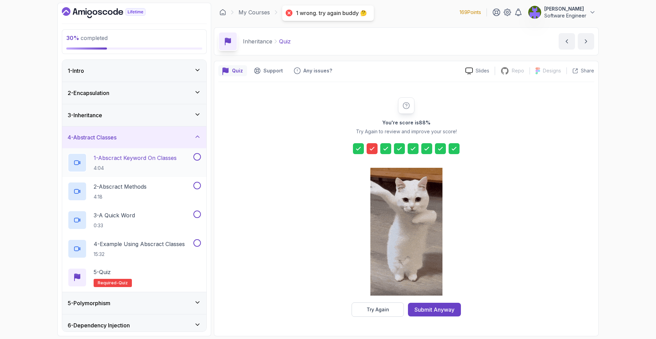
click at [177, 173] on div "1 - Abscract Keyword On Classes 4:04" at bounding box center [134, 162] width 144 height 29
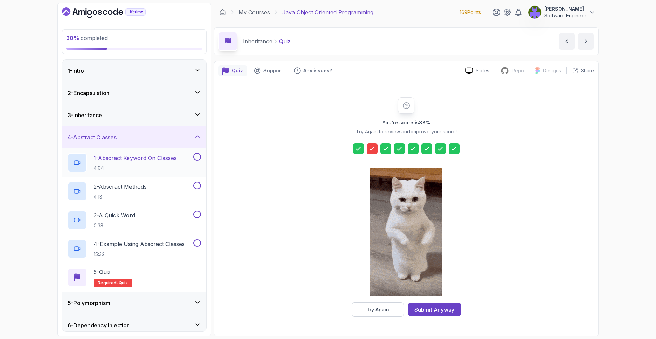
click at [141, 162] on h2 "1 - Abscract Keyword On Classes 4:04" at bounding box center [135, 163] width 83 height 18
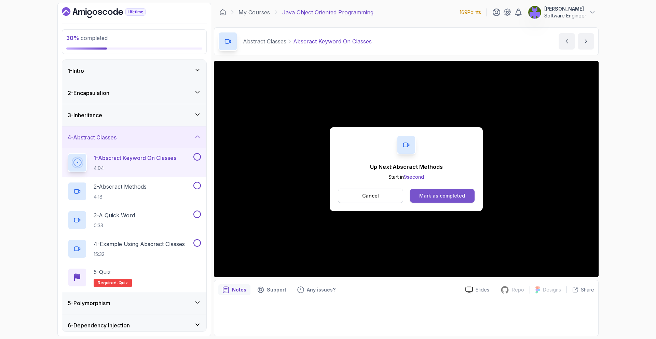
click at [462, 193] on div "Mark as completed" at bounding box center [442, 195] width 46 height 7
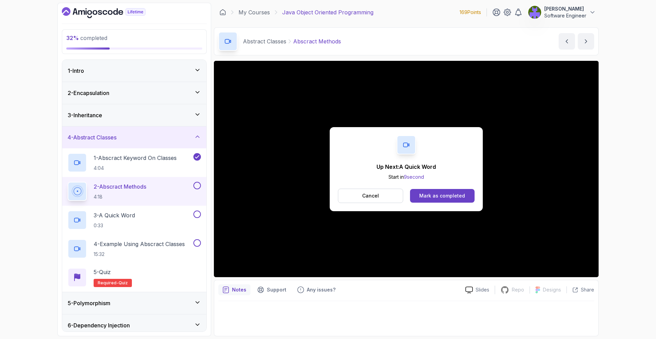
click at [461, 204] on div "Up Next: A Quick Word Start in 9 second Cancel Mark as completed" at bounding box center [406, 169] width 153 height 84
click at [460, 201] on button "Mark as completed" at bounding box center [442, 196] width 65 height 14
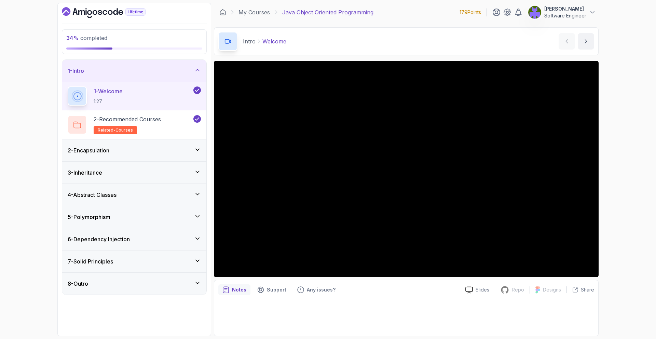
click at [196, 163] on div "3 - Inheritance" at bounding box center [134, 173] width 144 height 22
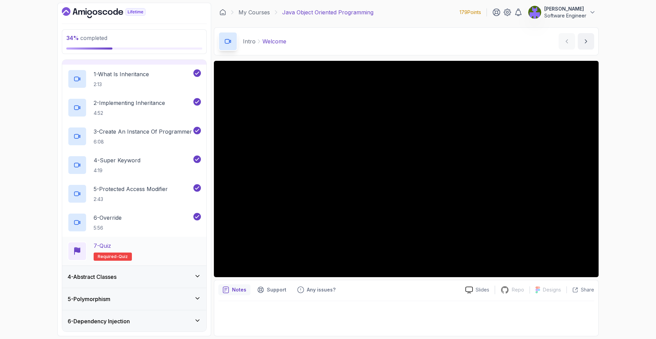
scroll to position [106, 0]
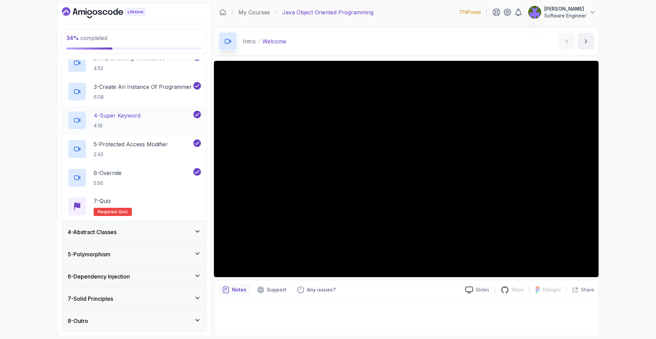
click at [166, 233] on div "4 - Abstract Classes" at bounding box center [134, 232] width 133 height 8
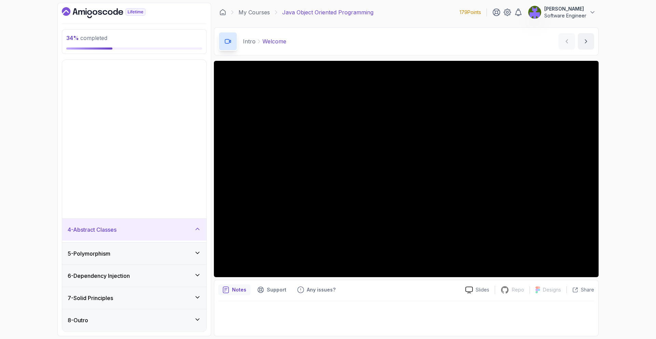
scroll to position [0, 0]
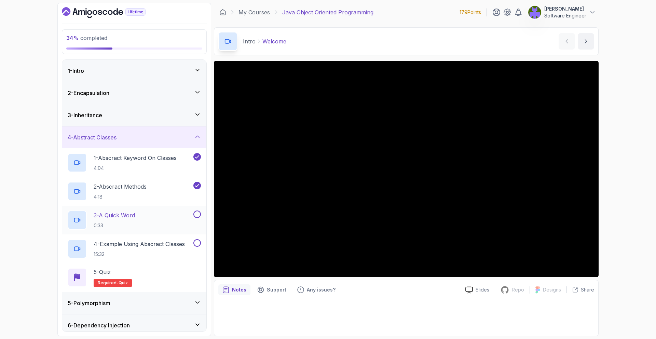
click at [172, 224] on div "3 - A Quick Word 0:33" at bounding box center [130, 219] width 124 height 19
click at [168, 242] on div "4 - Example Using Abscract Classes 15:32" at bounding box center [130, 248] width 124 height 19
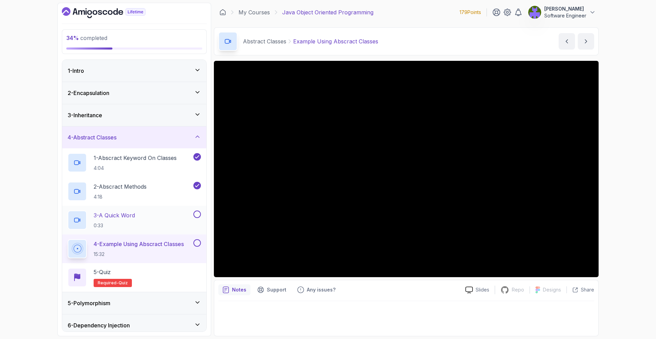
click at [200, 214] on button at bounding box center [197, 214] width 8 height 8
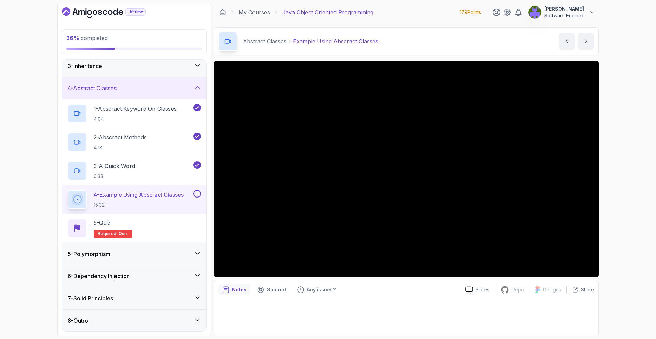
scroll to position [48, 0]
click at [109, 251] on h3 "5 - Polymorphism" at bounding box center [89, 255] width 43 height 8
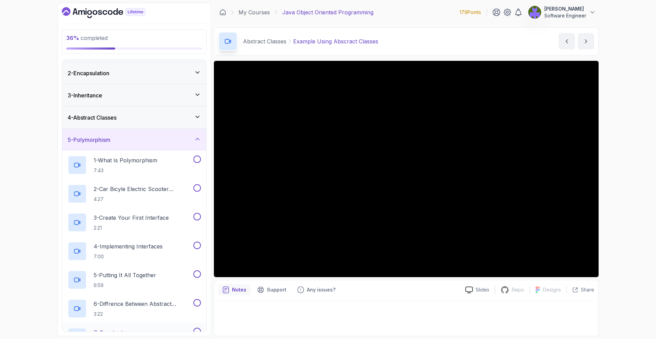
scroll to position [10, 0]
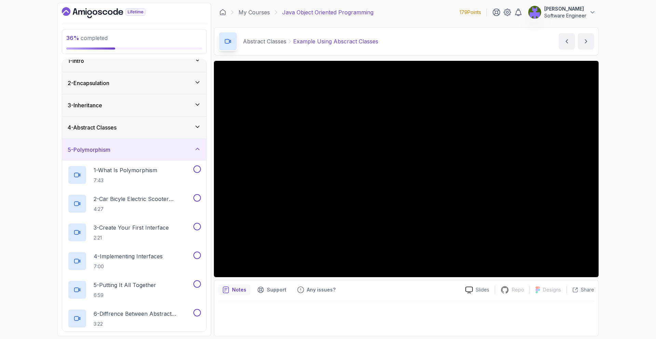
click at [149, 138] on div "5 - Polymorphism 1 - What Is Polymorphism 7:43 2 - Car Bicyle Electric Scooter …" at bounding box center [134, 292] width 144 height 309
click at [153, 153] on div "5 - Polymorphism" at bounding box center [134, 150] width 133 height 8
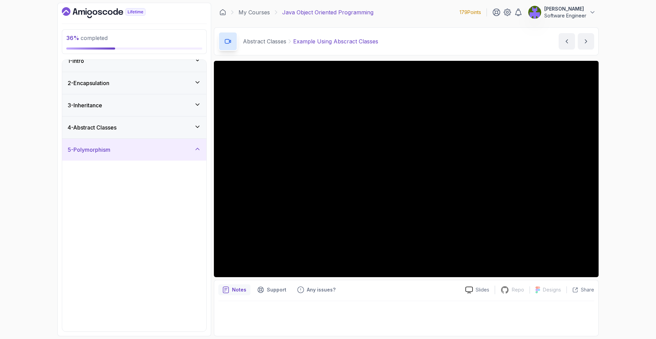
scroll to position [0, 0]
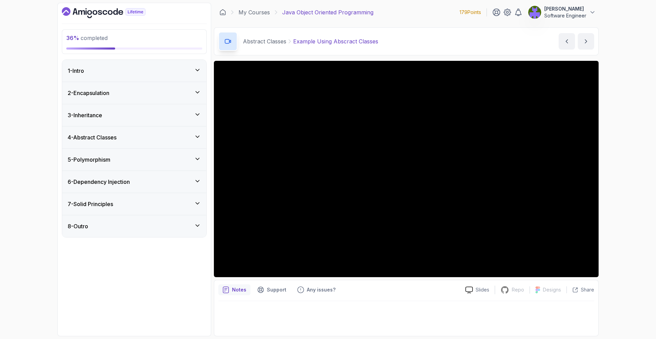
click at [163, 182] on div "6 - Dependency Injection" at bounding box center [134, 182] width 133 height 8
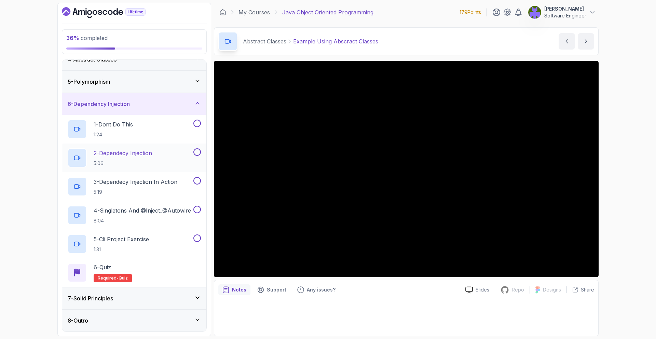
click at [163, 182] on p "3 - Dependecy Injection In Action" at bounding box center [136, 182] width 84 height 8
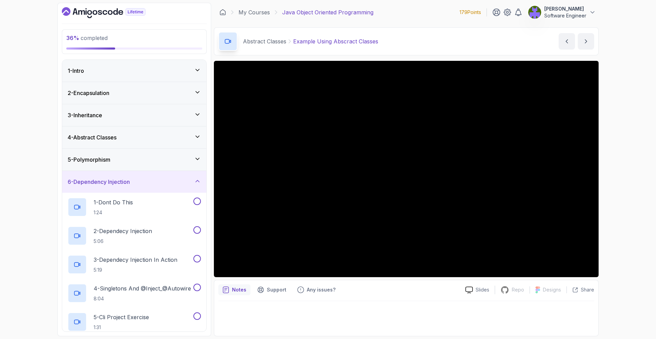
click at [160, 179] on div "6 - Dependency Injection" at bounding box center [134, 182] width 133 height 8
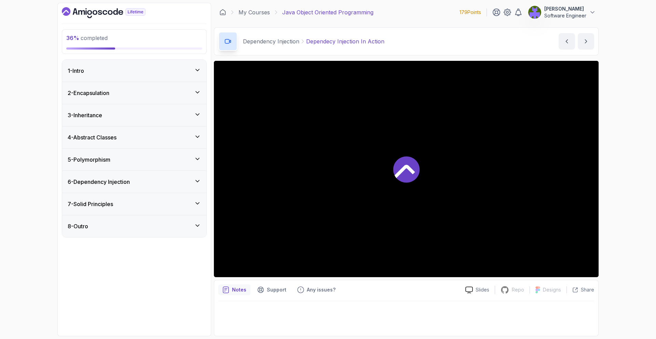
click at [160, 212] on div "7 - Solid Principles" at bounding box center [134, 204] width 144 height 22
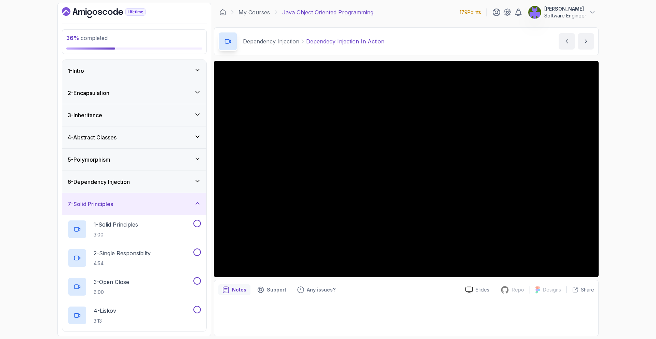
click at [158, 201] on div "7 - Solid Principles" at bounding box center [134, 204] width 133 height 8
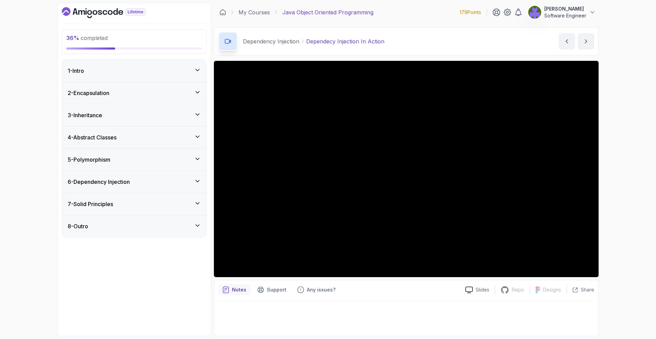
click at [147, 153] on div "5 - Polymorphism" at bounding box center [134, 160] width 144 height 22
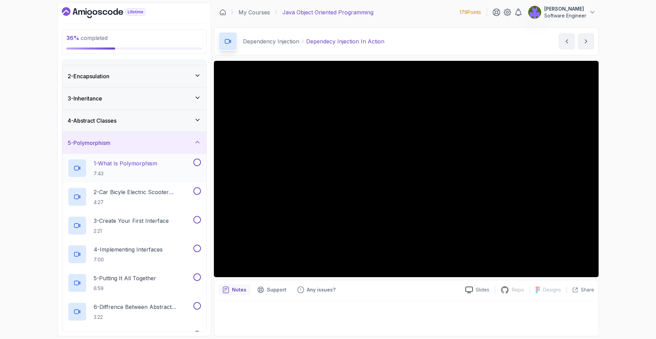
scroll to position [8, 0]
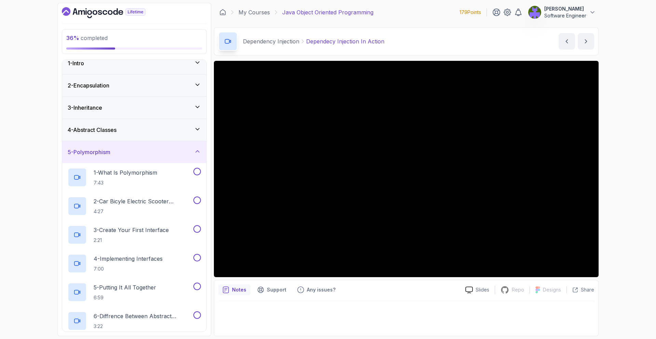
click at [145, 127] on div "4 - Abstract Classes" at bounding box center [134, 130] width 133 height 8
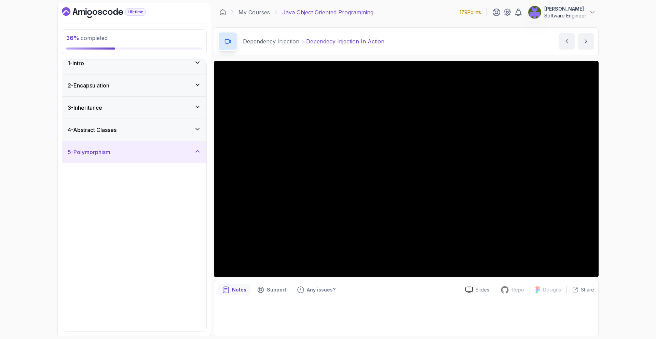
scroll to position [0, 0]
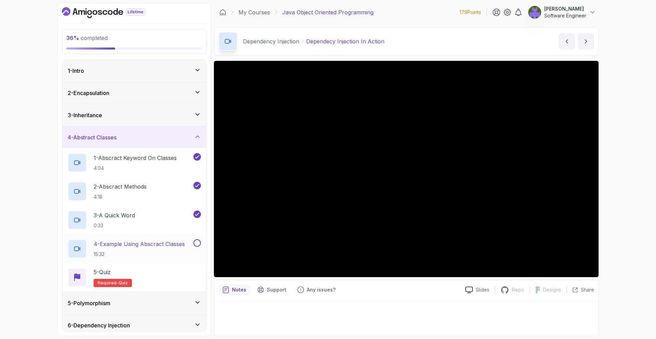
click at [148, 250] on h2 "4 - Example Using Abscract Classes 15:32" at bounding box center [139, 249] width 91 height 18
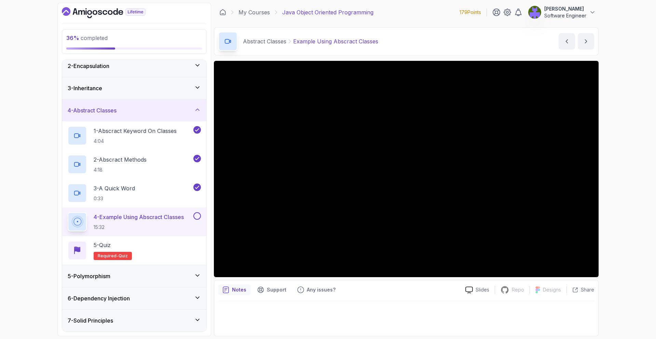
scroll to position [49, 0]
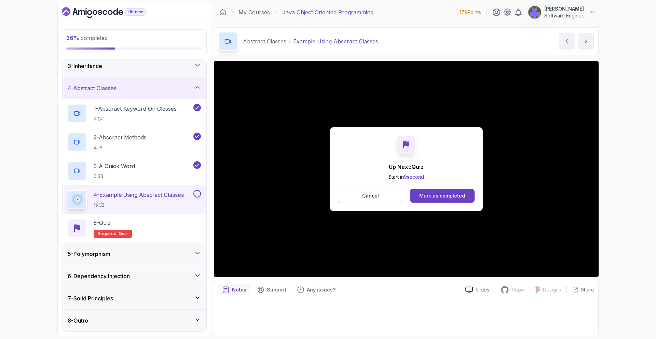
click at [444, 204] on div "Up Next: Quiz Start in 9 second Cancel Mark as completed" at bounding box center [406, 169] width 153 height 84
click at [443, 201] on button "Mark as completed" at bounding box center [442, 196] width 65 height 14
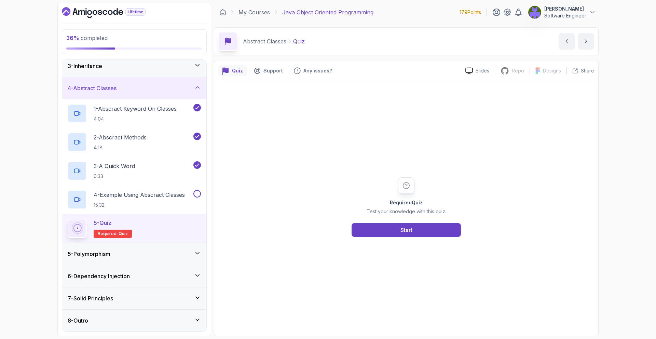
click at [427, 221] on div "Required Quiz Test your knowledge with this quiz. Start" at bounding box center [406, 206] width 131 height 59
click at [427, 223] on button "Start" at bounding box center [406, 230] width 109 height 14
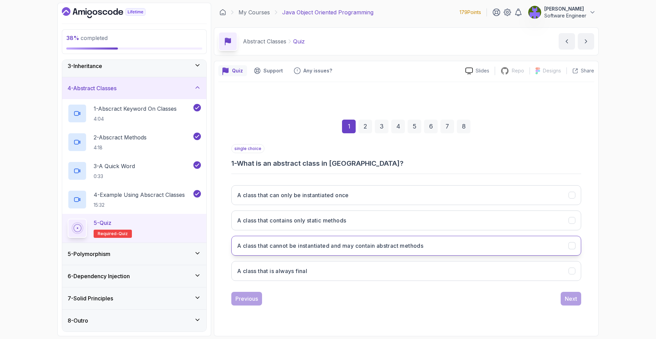
click at [369, 246] on h3 "A class that cannot be instantiated and may contain abstract methods" at bounding box center [330, 246] width 186 height 8
click at [573, 301] on div "Next" at bounding box center [571, 298] width 12 height 8
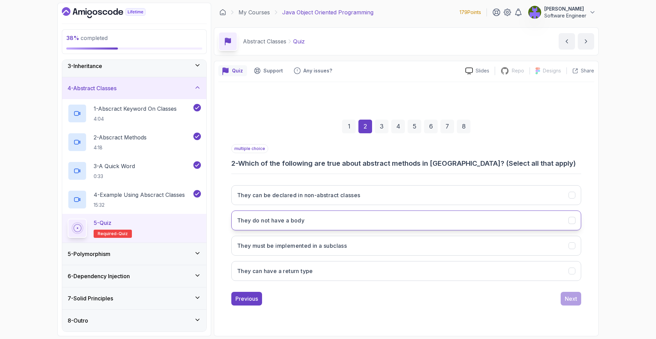
click at [415, 214] on button "They do not have a body" at bounding box center [406, 220] width 350 height 20
click at [428, 240] on button "They must be implemented in a subclass" at bounding box center [406, 246] width 350 height 20
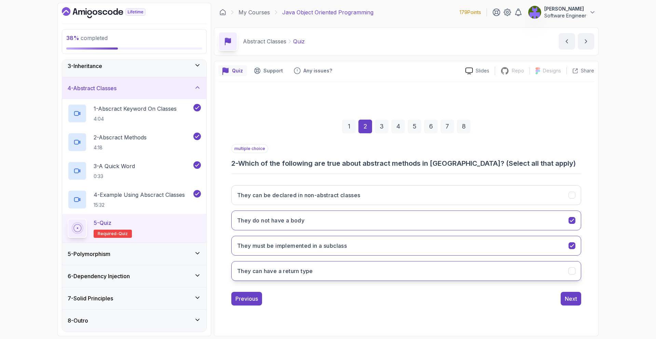
click at [483, 269] on button "They can have a return type" at bounding box center [406, 271] width 350 height 20
click at [563, 292] on button "Next" at bounding box center [571, 299] width 20 height 14
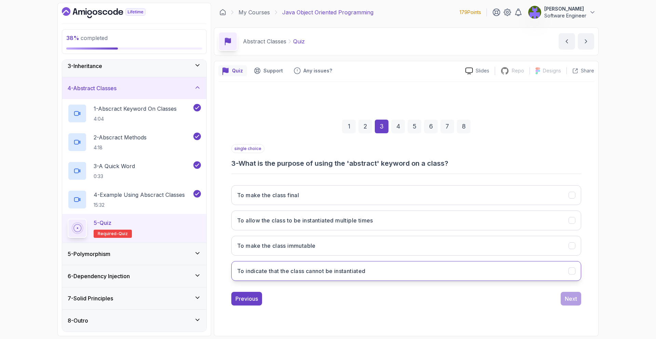
click at [404, 276] on button "To indicate that the class cannot be instantiated" at bounding box center [406, 271] width 350 height 20
click at [575, 295] on div "Next" at bounding box center [571, 298] width 12 height 8
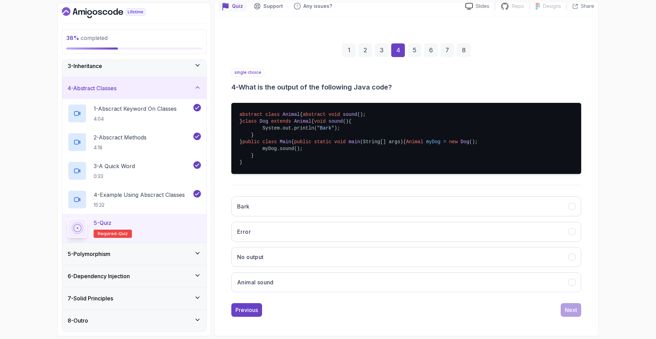
scroll to position [92, 0]
click at [318, 211] on button "Bark" at bounding box center [406, 206] width 350 height 20
click at [566, 314] on div "single choice 4 - What is the output of the following Java code? abstract class…" at bounding box center [406, 192] width 350 height 249
click at [566, 314] on div "Next" at bounding box center [571, 310] width 12 height 8
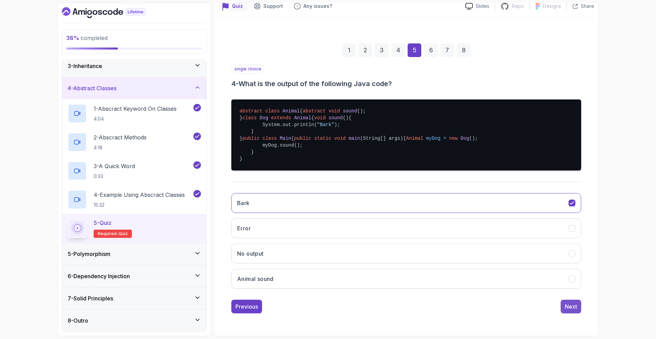
scroll to position [0, 0]
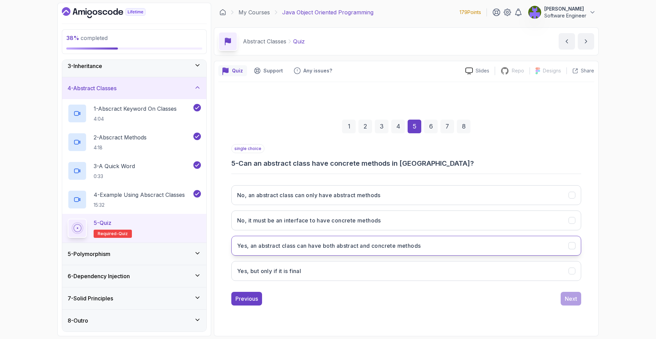
click at [380, 244] on h3 "Yes, an abstract class can have both abstract and concrete methods" at bounding box center [328, 246] width 183 height 8
click at [570, 297] on div "Next" at bounding box center [571, 298] width 12 height 8
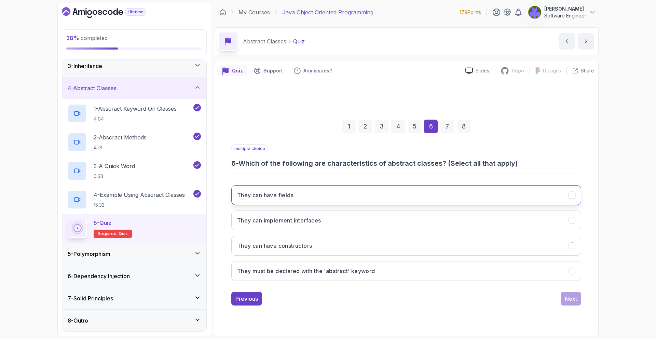
click at [434, 204] on button "They can have fields" at bounding box center [406, 195] width 350 height 20
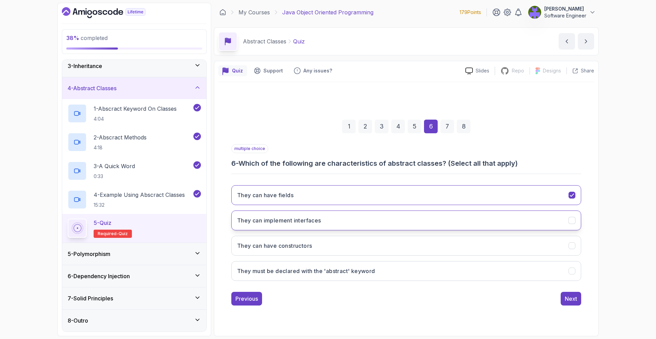
click at [430, 212] on button "They can implement interfaces" at bounding box center [406, 220] width 350 height 20
click at [427, 249] on button "They can have constructors" at bounding box center [406, 246] width 350 height 20
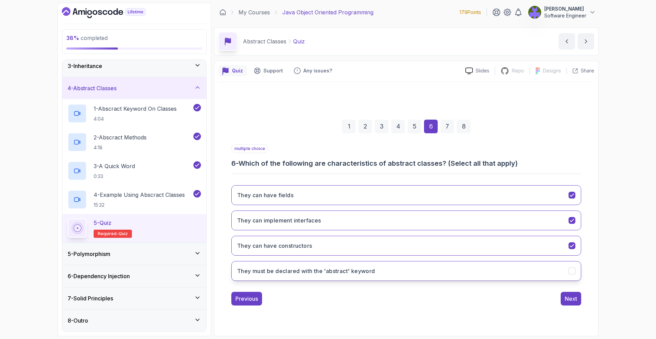
click at [430, 268] on button "They must be declared with the 'abstract' keyword" at bounding box center [406, 271] width 350 height 20
click at [575, 303] on button "Next" at bounding box center [571, 299] width 20 height 14
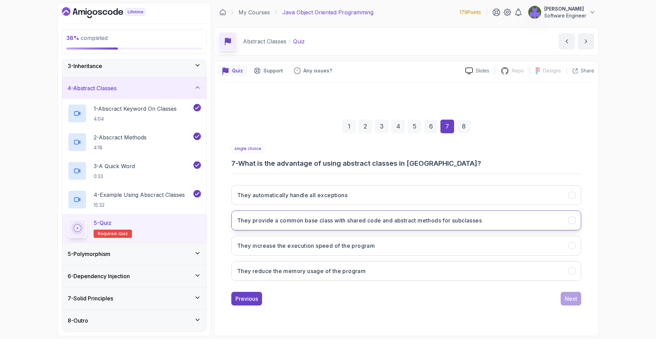
click at [425, 218] on h3 "They provide a common base class with shared code and abstract methods for subc…" at bounding box center [359, 220] width 245 height 8
click at [553, 293] on div "Previous Next" at bounding box center [406, 299] width 350 height 14
click at [567, 296] on div "Next" at bounding box center [571, 298] width 12 height 8
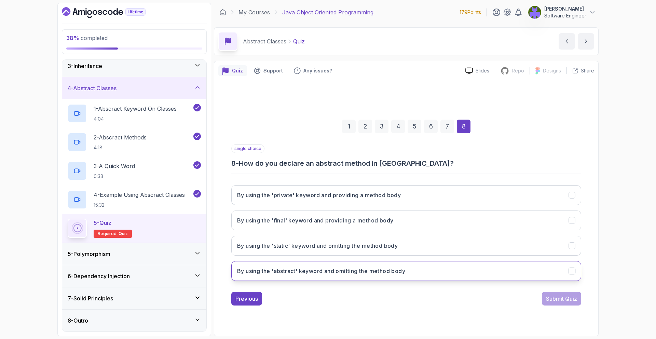
click at [372, 267] on h3 "By using the 'abstract' keyword and omitting the method body" at bounding box center [321, 271] width 168 height 8
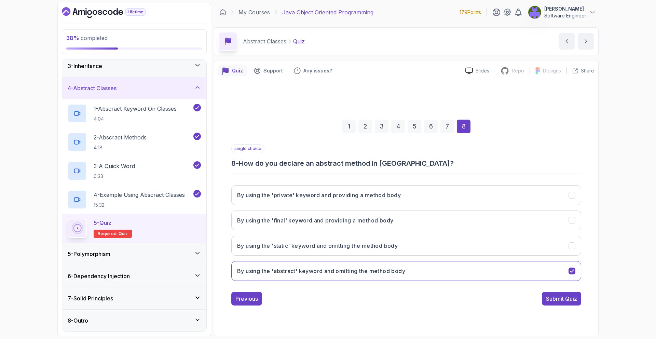
click at [560, 295] on div "Submit Quiz" at bounding box center [561, 298] width 31 height 8
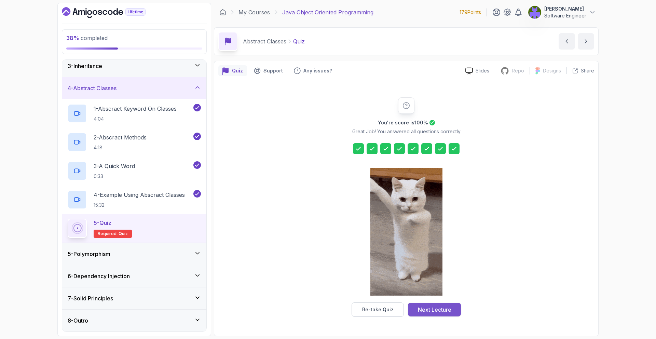
click at [432, 303] on button "Next Lecture" at bounding box center [434, 310] width 53 height 14
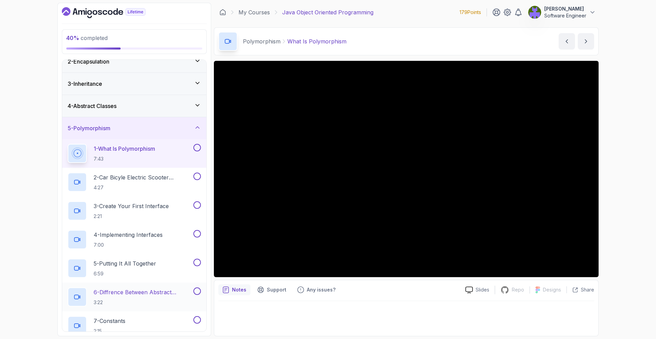
scroll to position [54, 0]
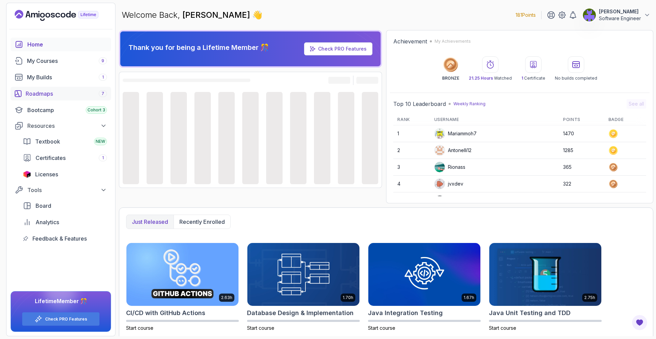
click at [91, 93] on div "Roadmaps 7" at bounding box center [66, 93] width 81 height 8
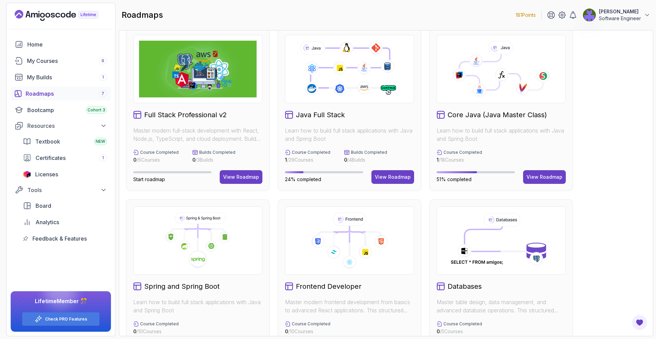
scroll to position [10, 0]
click at [535, 174] on div "View Roadmap" at bounding box center [544, 176] width 36 height 7
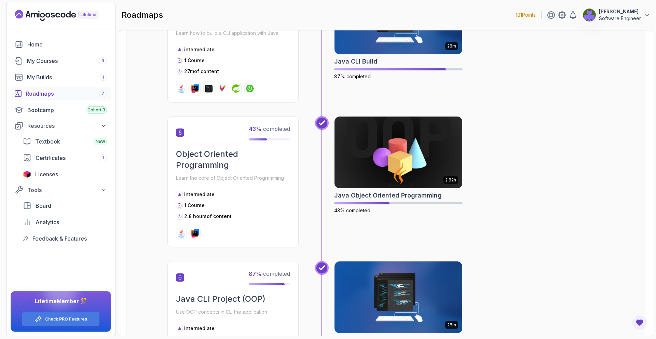
scroll to position [625, 0]
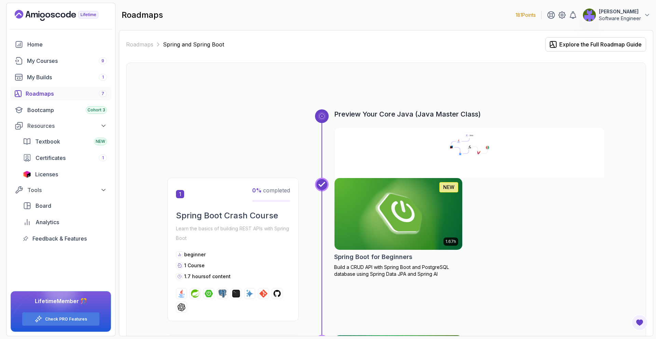
click at [435, 151] on icon at bounding box center [469, 144] width 272 height 24
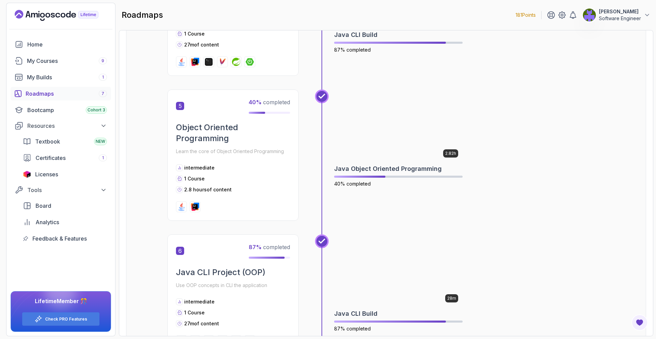
scroll to position [667, 0]
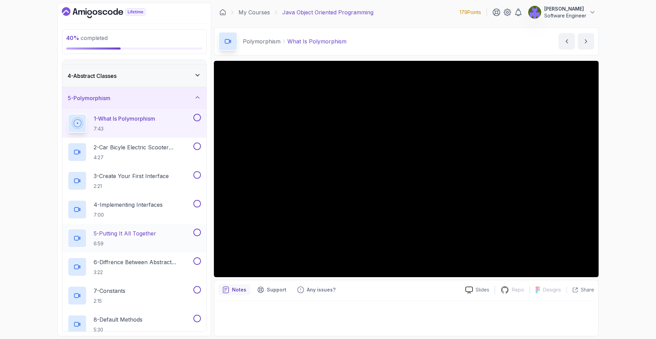
scroll to position [63, 0]
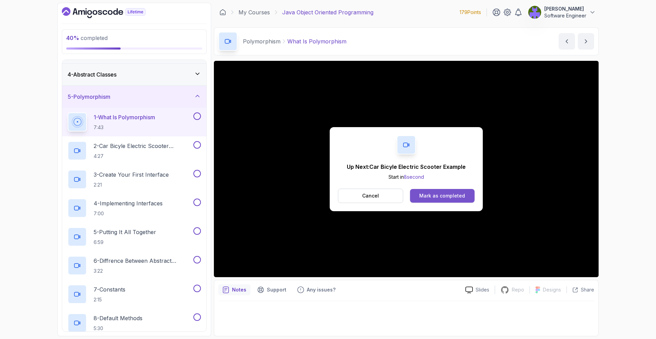
click at [436, 199] on div "Mark as completed" at bounding box center [442, 195] width 46 height 7
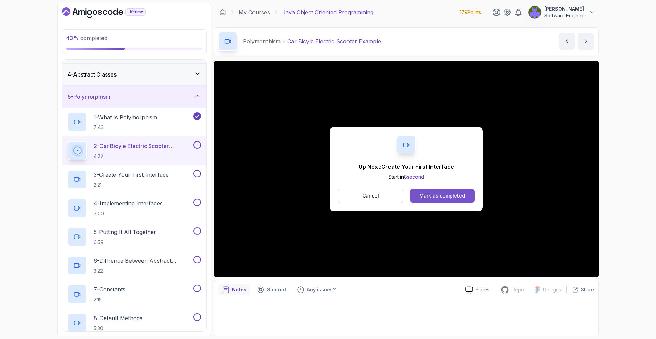
click at [444, 194] on div "Mark as completed" at bounding box center [442, 195] width 46 height 7
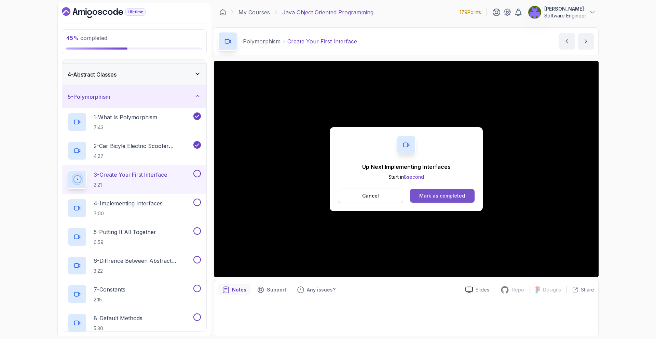
click at [453, 190] on button "Mark as completed" at bounding box center [442, 196] width 65 height 14
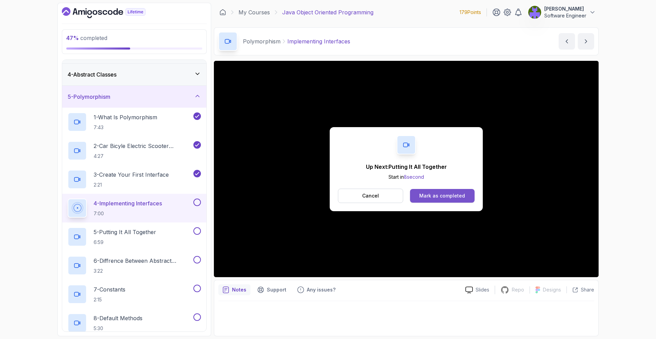
click at [444, 194] on div "Mark as completed" at bounding box center [442, 195] width 46 height 7
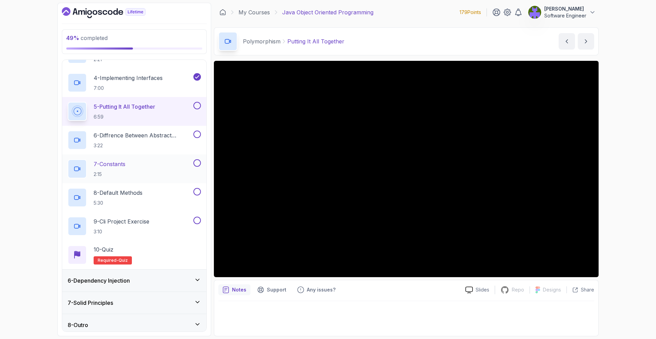
scroll to position [185, 0]
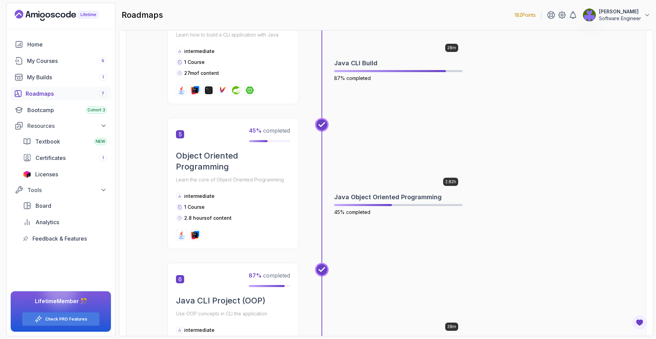
scroll to position [616, 0]
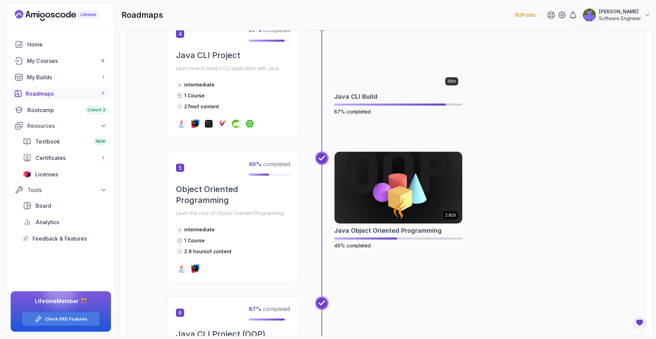
scroll to position [581, 0]
